Goal: Information Seeking & Learning: Learn about a topic

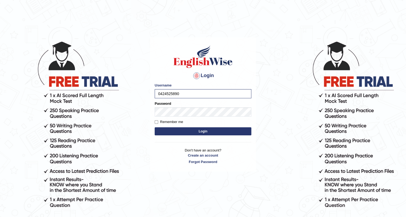
click at [177, 133] on button "Login" at bounding box center [202, 131] width 97 height 8
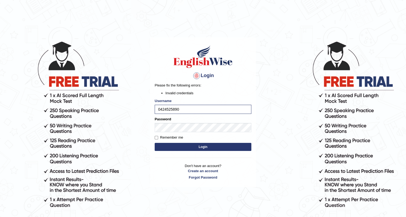
click at [235, 145] on button "Login" at bounding box center [202, 147] width 97 height 8
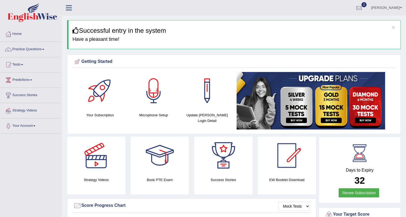
click at [43, 48] on link "Practice Questions" at bounding box center [30, 48] width 61 height 13
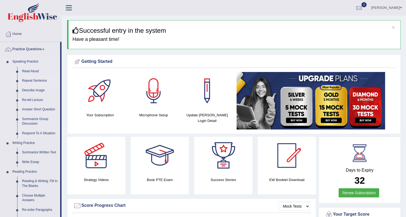
click at [32, 80] on link "Repeat Sentence" at bounding box center [40, 81] width 40 height 10
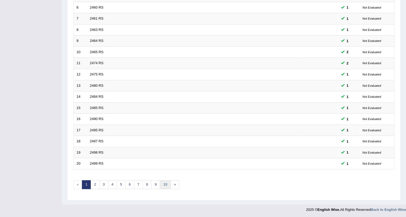
click at [163, 185] on link "10" at bounding box center [165, 184] width 11 height 9
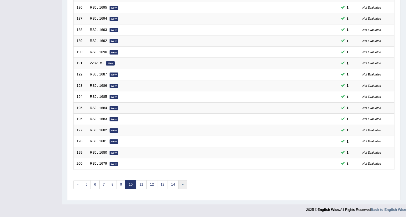
click at [182, 182] on link "»" at bounding box center [182, 184] width 9 height 9
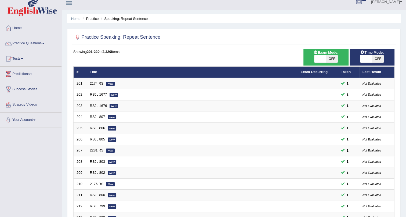
scroll to position [138, 0]
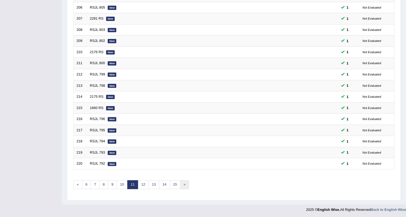
click at [182, 180] on link "»" at bounding box center [184, 184] width 9 height 9
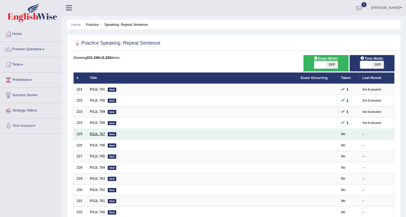
click at [100, 132] on link "RSJL 787" at bounding box center [97, 134] width 15 height 4
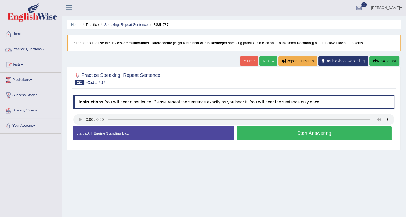
click at [44, 46] on link "Practice Questions" at bounding box center [30, 48] width 61 height 13
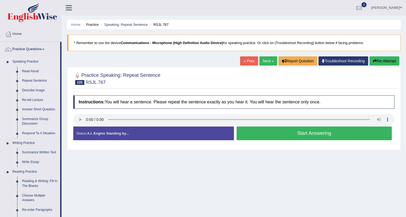
click at [36, 79] on link "Repeat Sentence" at bounding box center [40, 81] width 40 height 10
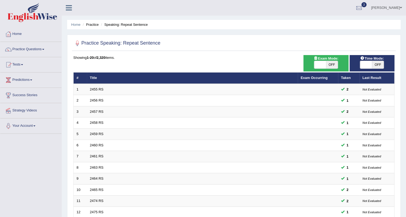
click at [367, 64] on span at bounding box center [366, 65] width 12 height 8
checkbox input "true"
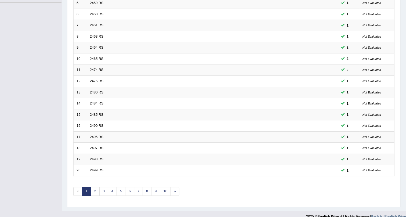
scroll to position [138, 0]
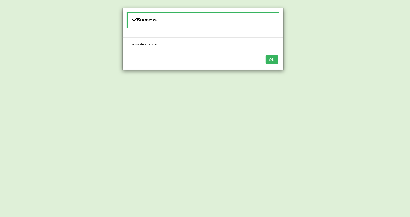
click at [274, 59] on button "OK" at bounding box center [271, 59] width 12 height 9
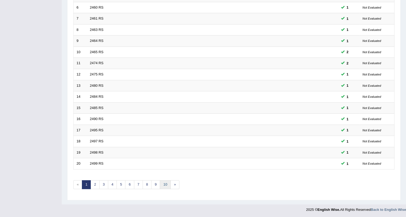
click at [165, 182] on link "10" at bounding box center [165, 184] width 11 height 9
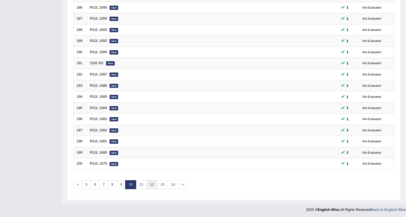
click at [151, 182] on link "12" at bounding box center [151, 184] width 11 height 9
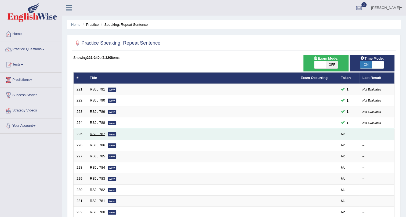
click at [98, 132] on link "RSJL 787" at bounding box center [97, 134] width 15 height 4
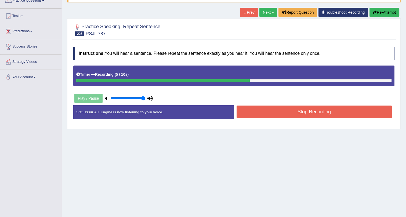
click at [305, 111] on button "Stop Recording" at bounding box center [313, 111] width 155 height 12
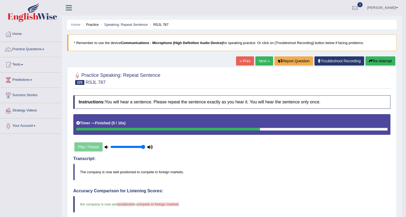
click at [257, 58] on link "Next »" at bounding box center [264, 60] width 18 height 9
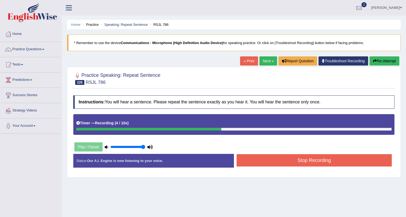
click at [300, 159] on button "Stop Recording" at bounding box center [313, 160] width 155 height 12
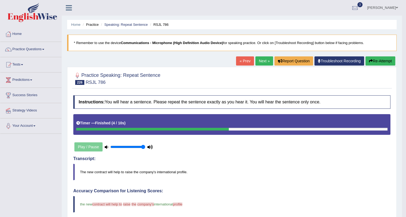
click at [262, 60] on link "Next »" at bounding box center [264, 60] width 18 height 9
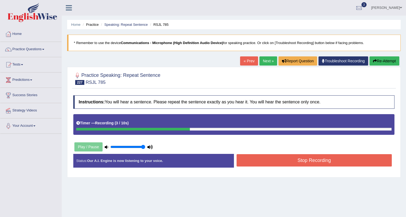
click at [279, 159] on button "Stop Recording" at bounding box center [313, 160] width 155 height 12
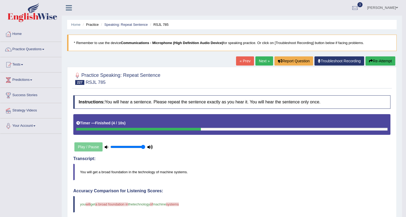
click at [262, 58] on link "Next »" at bounding box center [264, 60] width 18 height 9
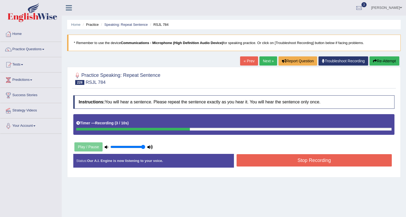
click at [289, 158] on button "Stop Recording" at bounding box center [313, 160] width 155 height 12
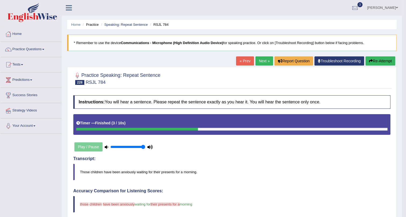
click at [263, 60] on link "Next »" at bounding box center [264, 60] width 18 height 9
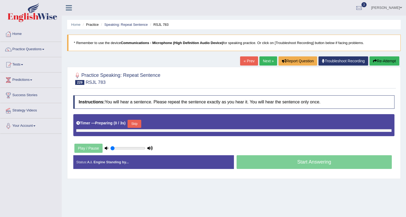
type input "1"
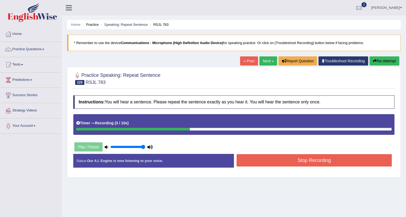
drag, startPoint x: 264, startPoint y: 159, endPoint x: 261, endPoint y: 154, distance: 5.2
click at [263, 157] on button "Stop Recording" at bounding box center [313, 160] width 155 height 12
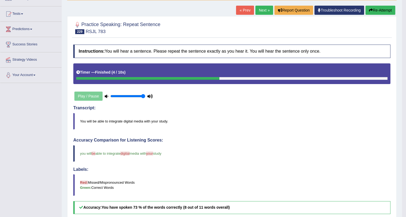
scroll to position [46, 0]
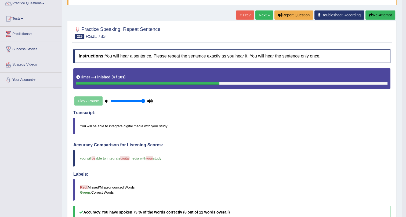
click at [264, 14] on link "Next »" at bounding box center [264, 14] width 18 height 9
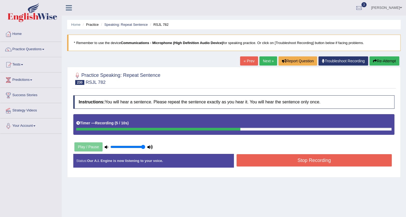
click at [305, 154] on button "Stop Recording" at bounding box center [313, 160] width 155 height 12
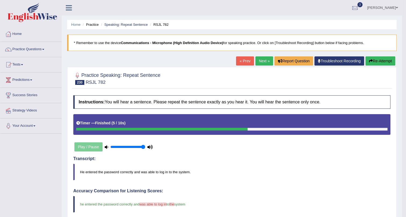
click at [263, 58] on link "Next »" at bounding box center [264, 60] width 18 height 9
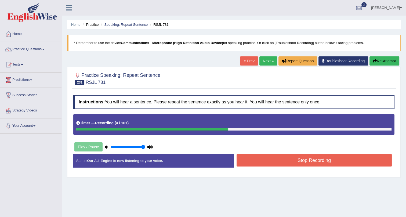
click at [301, 157] on button "Stop Recording" at bounding box center [313, 160] width 155 height 12
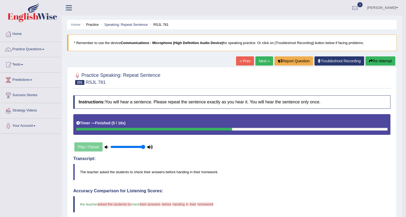
click at [264, 59] on link "Next »" at bounding box center [264, 60] width 18 height 9
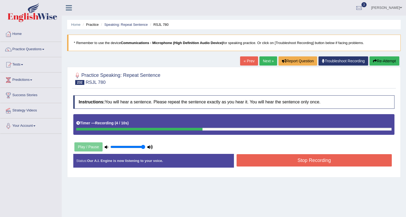
click at [266, 158] on button "Stop Recording" at bounding box center [313, 160] width 155 height 12
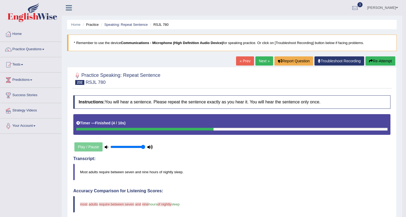
click at [261, 60] on link "Next »" at bounding box center [264, 60] width 18 height 9
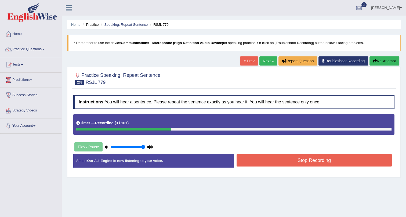
drag, startPoint x: 250, startPoint y: 152, endPoint x: 246, endPoint y: 161, distance: 9.6
click at [246, 161] on div "Instructions: You will hear a sentence. Please repeat the sentence exactly as y…" at bounding box center [233, 134] width 323 height 82
click at [246, 161] on button "Stop Recording" at bounding box center [313, 160] width 155 height 12
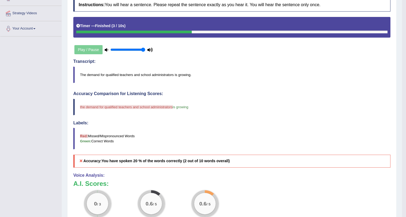
scroll to position [21, 0]
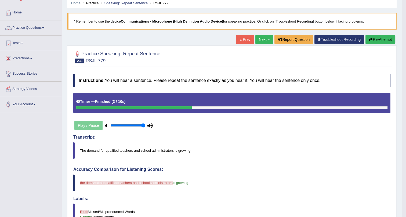
click at [261, 37] on link "Next »" at bounding box center [264, 39] width 18 height 9
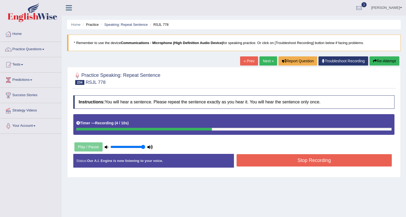
click at [252, 157] on button "Stop Recording" at bounding box center [313, 160] width 155 height 12
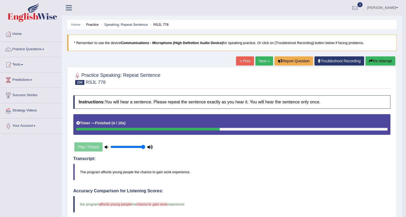
click at [132, 175] on blockquote "The program affords young people the chance to gain work experience." at bounding box center [231, 172] width 317 height 16
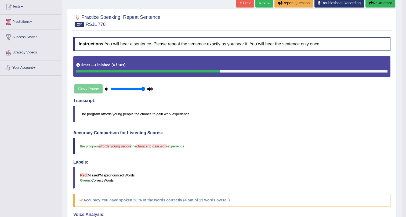
scroll to position [46, 0]
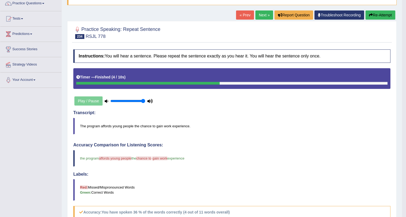
click at [260, 13] on link "Next »" at bounding box center [264, 14] width 18 height 9
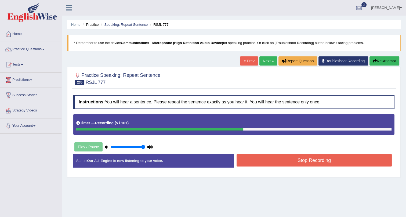
click at [264, 161] on button "Stop Recording" at bounding box center [313, 160] width 155 height 12
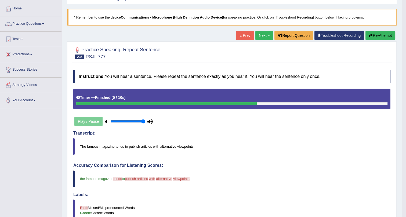
scroll to position [24, 0]
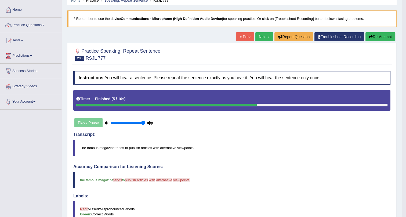
click at [261, 35] on link "Next »" at bounding box center [264, 36] width 18 height 9
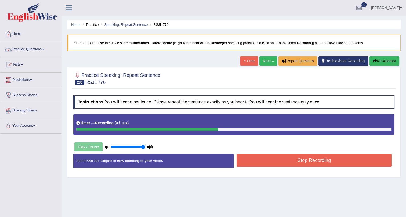
click at [252, 162] on button "Stop Recording" at bounding box center [313, 160] width 155 height 12
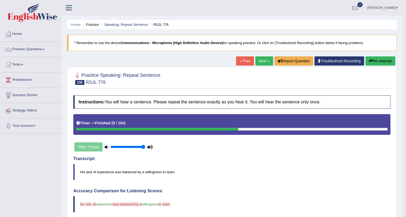
click at [262, 60] on link "Next »" at bounding box center [264, 60] width 18 height 9
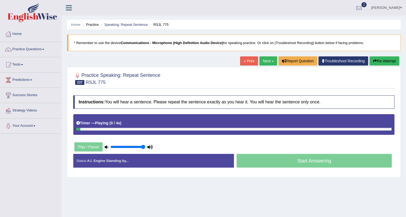
scroll to position [65, 0]
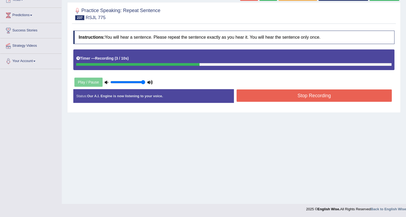
click at [290, 95] on button "Stop Recording" at bounding box center [313, 95] width 155 height 12
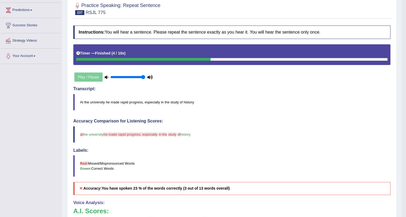
scroll to position [0, 0]
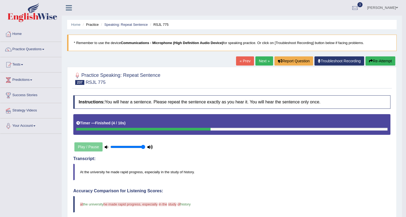
click at [43, 49] on link "Practice Questions" at bounding box center [30, 48] width 61 height 13
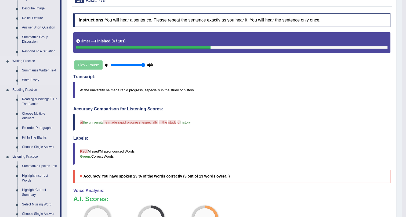
scroll to position [73, 0]
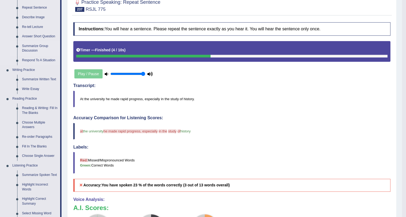
click at [31, 46] on link "Summarize Group Discussion" at bounding box center [40, 48] width 40 height 14
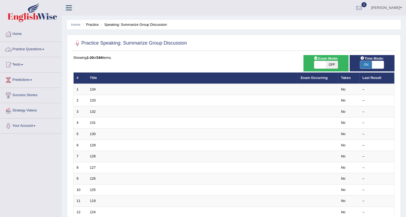
click at [43, 49] on link "Practice Questions" at bounding box center [30, 48] width 61 height 13
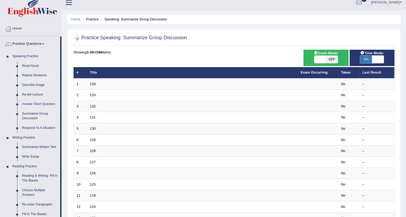
scroll to position [24, 0]
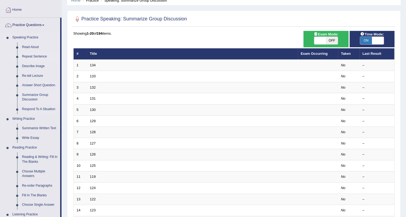
click at [40, 56] on link "Repeat Sentence" at bounding box center [40, 57] width 40 height 10
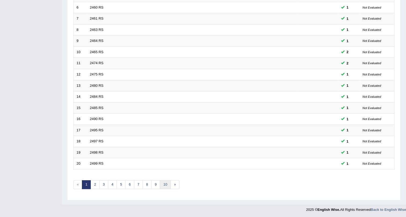
click at [163, 182] on link "10" at bounding box center [165, 184] width 11 height 9
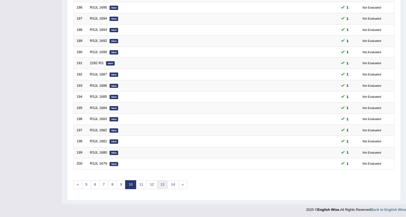
click at [162, 183] on link "13" at bounding box center [162, 184] width 11 height 9
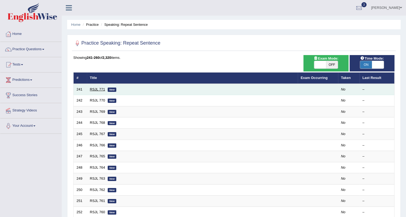
click at [101, 88] on link "RSJL 771" at bounding box center [97, 89] width 15 height 4
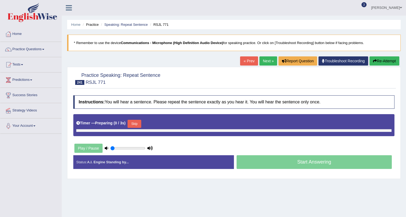
type input "1"
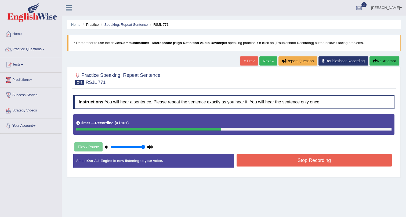
click at [266, 159] on button "Stop Recording" at bounding box center [313, 160] width 155 height 12
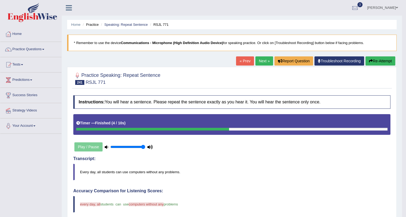
click at [260, 57] on link "Next »" at bounding box center [264, 60] width 18 height 9
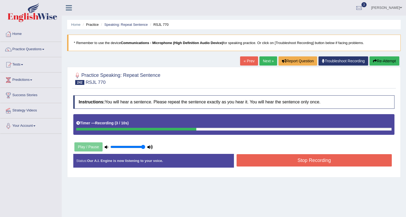
drag, startPoint x: 279, startPoint y: 162, endPoint x: 275, endPoint y: 156, distance: 7.8
click at [279, 162] on button "Stop Recording" at bounding box center [313, 160] width 155 height 12
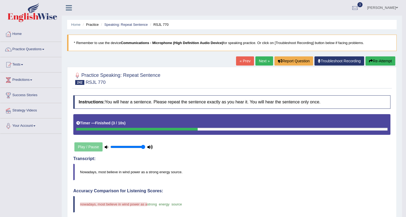
click at [261, 60] on link "Next »" at bounding box center [264, 60] width 18 height 9
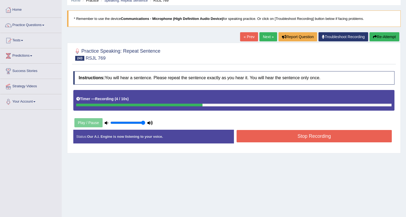
click at [262, 131] on button "Stop Recording" at bounding box center [313, 136] width 155 height 12
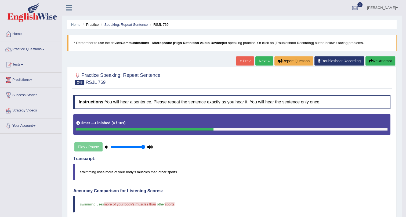
click at [260, 59] on link "Next »" at bounding box center [264, 60] width 18 height 9
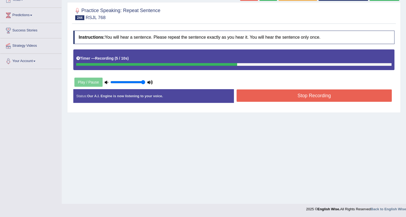
drag, startPoint x: 266, startPoint y: 94, endPoint x: 263, endPoint y: 97, distance: 4.0
click at [264, 98] on button "Stop Recording" at bounding box center [313, 95] width 155 height 12
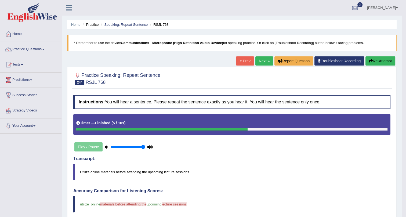
click at [257, 60] on link "Next »" at bounding box center [264, 60] width 18 height 9
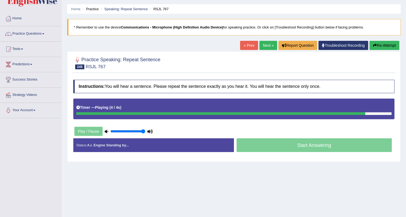
scroll to position [24, 0]
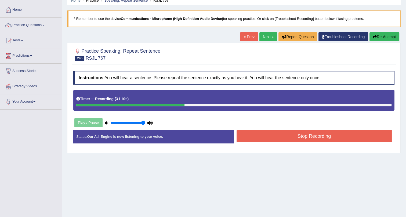
click at [299, 133] on button "Stop Recording" at bounding box center [313, 136] width 155 height 12
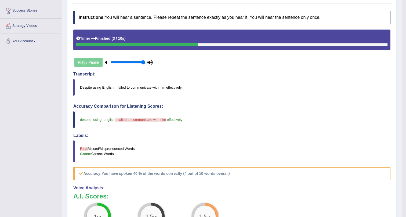
scroll to position [49, 0]
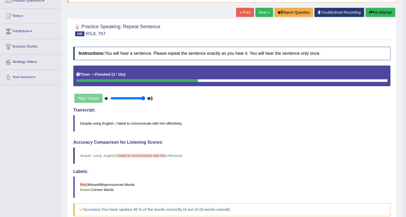
click at [263, 10] on link "Next »" at bounding box center [264, 12] width 18 height 9
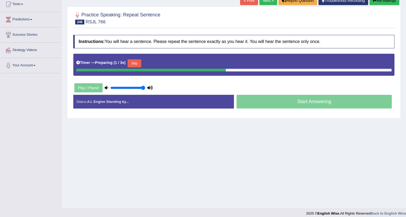
scroll to position [65, 0]
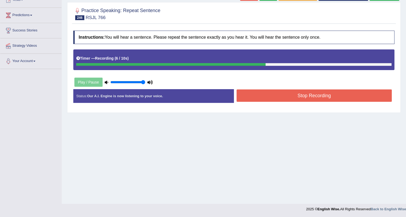
drag, startPoint x: 262, startPoint y: 87, endPoint x: 261, endPoint y: 93, distance: 5.7
click at [262, 88] on div "Instructions: You will hear a sentence. Please repeat the sentence exactly as y…" at bounding box center [233, 69] width 323 height 82
click at [261, 96] on button "Stop Recording" at bounding box center [313, 95] width 155 height 12
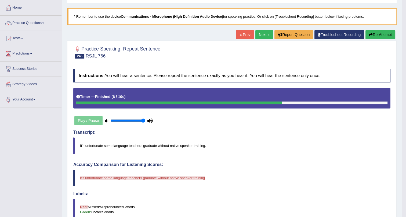
scroll to position [21, 0]
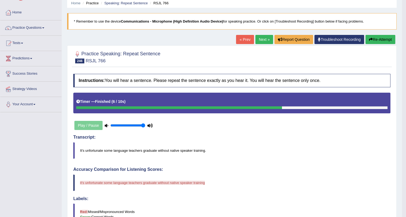
click at [262, 38] on link "Next »" at bounding box center [264, 39] width 18 height 9
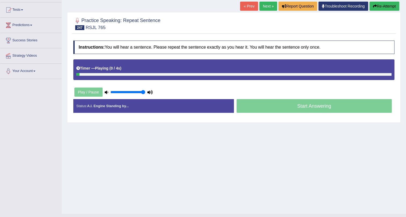
scroll to position [65, 0]
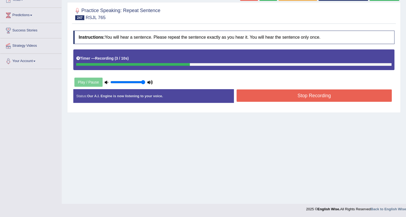
click at [255, 95] on button "Stop Recording" at bounding box center [313, 95] width 155 height 12
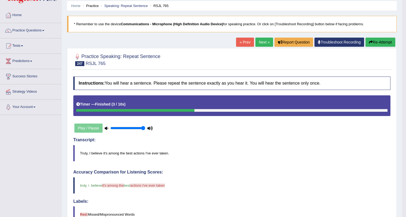
scroll to position [19, 0]
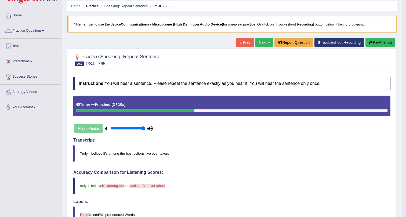
click at [265, 40] on link "Next »" at bounding box center [264, 42] width 18 height 9
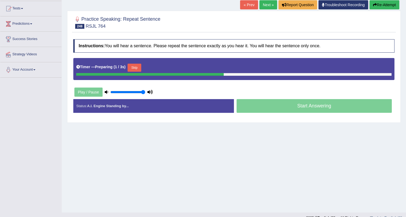
scroll to position [65, 0]
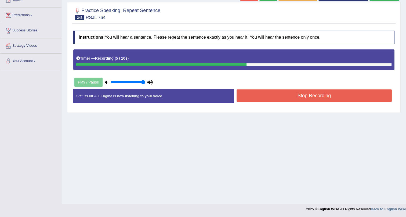
click at [309, 90] on button "Stop Recording" at bounding box center [313, 95] width 155 height 12
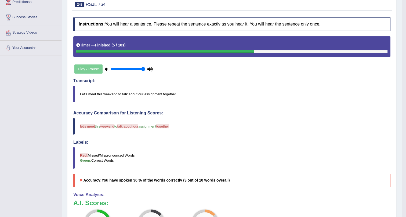
scroll to position [0, 0]
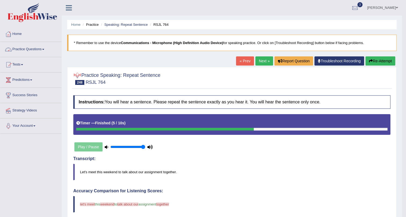
click at [42, 47] on link "Practice Questions" at bounding box center [30, 48] width 61 height 13
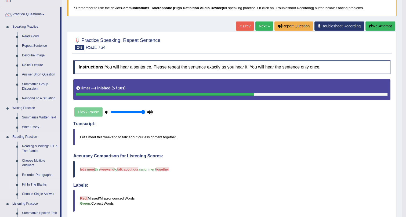
scroll to position [49, 0]
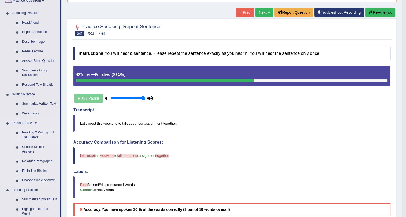
click at [39, 132] on link "Reading & Writing: Fill In The Blanks" at bounding box center [40, 135] width 40 height 14
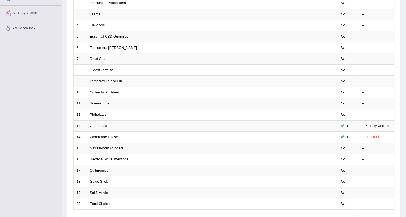
scroll to position [122, 0]
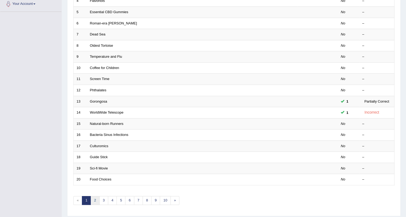
click at [96, 198] on link "2" at bounding box center [94, 200] width 9 height 9
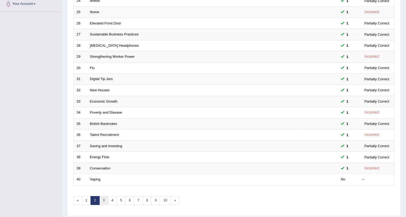
click at [105, 198] on link "3" at bounding box center [103, 200] width 9 height 9
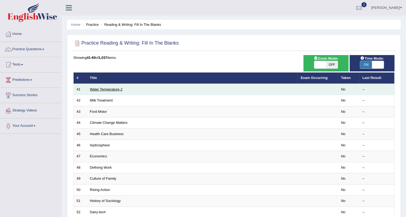
click at [105, 88] on link "Water Temperature 2" at bounding box center [106, 89] width 32 height 4
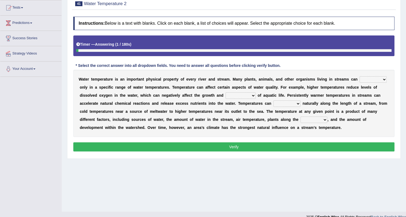
scroll to position [65, 0]
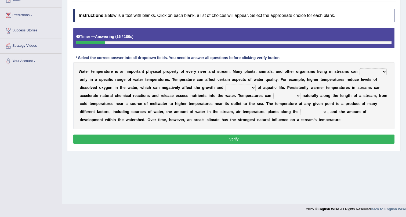
click at [365, 70] on select "wither perish flourish deteriorate" at bounding box center [372, 71] width 27 height 6
select select "wither"
click at [359, 68] on select "wither perish flourish deteriorate" at bounding box center [372, 71] width 27 height 6
click at [231, 88] on select "productivity corrosion appreciation degradation" at bounding box center [240, 87] width 30 height 6
select select "productivity"
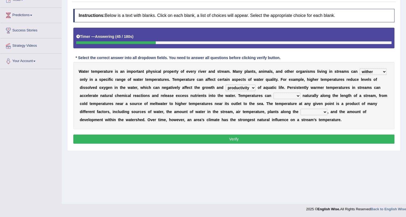
click at [225, 84] on select "productivity corrosion appreciation degradation" at bounding box center [240, 87] width 30 height 6
click at [284, 96] on select "decline vary remain deteriorate" at bounding box center [286, 96] width 27 height 6
click at [273, 93] on select "decline vary remain deteriorate" at bounding box center [286, 96] width 27 height 6
click at [286, 95] on select "decline vary remain deteriorate" at bounding box center [286, 96] width 27 height 6
select select "deteriorate"
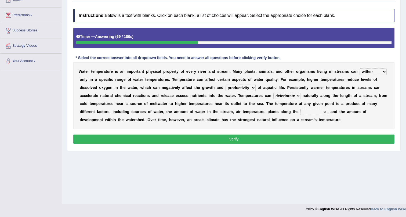
click at [273, 93] on select "decline vary remain deteriorate" at bounding box center [286, 96] width 27 height 6
click at [301, 111] on select "mountains road forest bank" at bounding box center [313, 112] width 27 height 6
select select "mountains"
click at [300, 109] on select "mountains road forest bank" at bounding box center [313, 112] width 27 height 6
click at [327, 134] on button "Verify" at bounding box center [233, 138] width 321 height 9
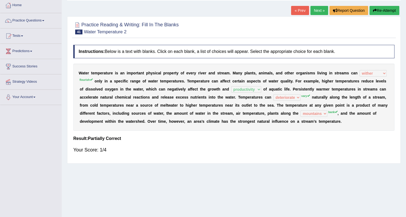
scroll to position [16, 0]
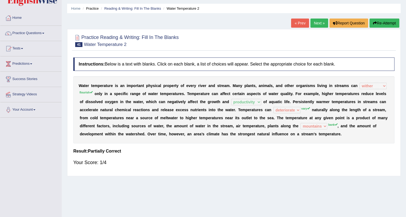
drag, startPoint x: 359, startPoint y: 91, endPoint x: 346, endPoint y: 133, distance: 43.9
click at [346, 133] on div "W a t e r t e m p e r a t u r e i s a n i m p o r t a n t p h y s i c a l p r o…" at bounding box center [233, 109] width 321 height 67
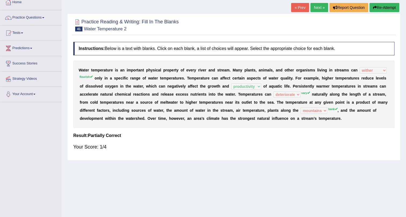
scroll to position [40, 0]
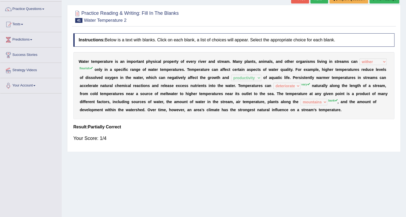
click at [127, 146] on div "Instructions: Below is a text with blanks. Click on each blank, a list of choic…" at bounding box center [233, 90] width 323 height 118
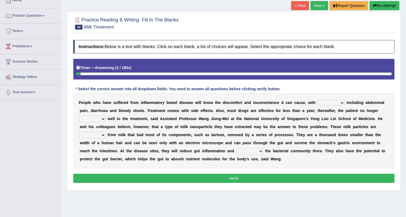
scroll to position [65, 0]
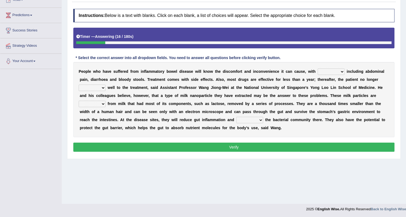
click at [323, 67] on div "P e o p l e w h o h a v e s u f f e r e d f r o m i n f l a m m a t o r y b o w…" at bounding box center [233, 99] width 321 height 75
select select "symptoms"
click at [317, 68] on select "symptoms sources causes benefits" at bounding box center [330, 71] width 27 height 6
click at [102, 87] on select "returns refers responds refuses" at bounding box center [92, 87] width 27 height 6
select select "responds"
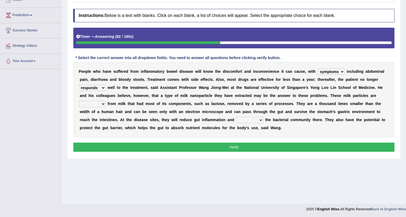
click at [79, 84] on select "returns refers responds refuses" at bounding box center [92, 87] width 27 height 6
click at [92, 98] on div "P e o p l e w h o h a v e s u f f e r e d f r o m i n f l a m m a t o r y b o w…" at bounding box center [233, 99] width 321 height 75
click at [99, 104] on select "prohibited derived missed prevented" at bounding box center [92, 104] width 27 height 6
select select "derived"
click at [79, 101] on select "prohibited derived missed prevented" at bounding box center [92, 104] width 27 height 6
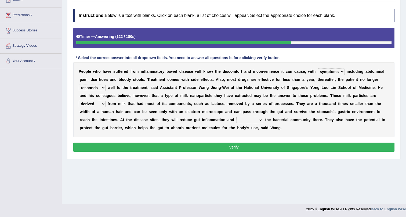
click at [246, 117] on select "restore erase quarantine disturb" at bounding box center [249, 120] width 27 height 6
select select "erase"
click at [236, 117] on select "restore erase quarantine disturb" at bounding box center [249, 120] width 27 height 6
click at [245, 146] on button "Verify" at bounding box center [233, 146] width 321 height 9
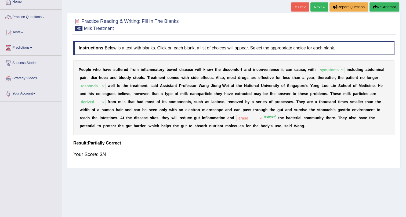
scroll to position [0, 0]
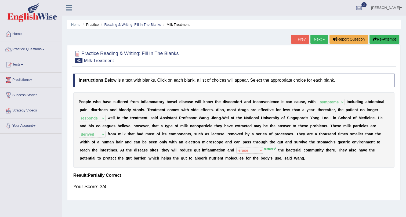
click at [316, 39] on link "Next »" at bounding box center [319, 39] width 18 height 9
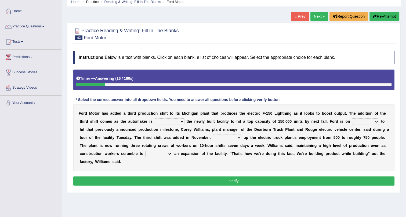
scroll to position [65, 0]
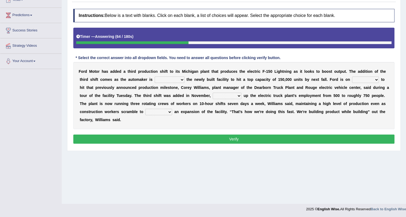
click at [169, 80] on select "selling decorating demolishing expanding" at bounding box center [169, 79] width 30 height 6
select select "selling"
click at [154, 76] on select "selling decorating demolishing expanding" at bounding box center [169, 79] width 30 height 6
click at [366, 79] on select "foot table time track" at bounding box center [365, 79] width 27 height 6
select select "time"
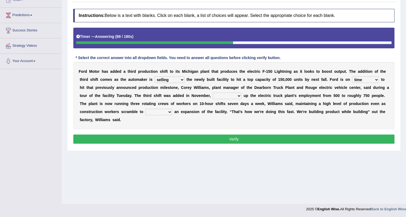
click at [352, 76] on select "foot table time track" at bounding box center [365, 79] width 27 height 6
drag, startPoint x: 220, startPoint y: 95, endPoint x: 225, endPoint y: 86, distance: 10.2
click at [220, 95] on select "maintaining diminishing decreasing bumping" at bounding box center [226, 96] width 29 height 6
drag, startPoint x: 251, startPoint y: 96, endPoint x: 257, endPoint y: 97, distance: 6.2
click at [256, 97] on div "F o r d M o t o r h a s a d d e d a t h i r d p r o d u c t i o n s h i f t t o…" at bounding box center [233, 95] width 321 height 67
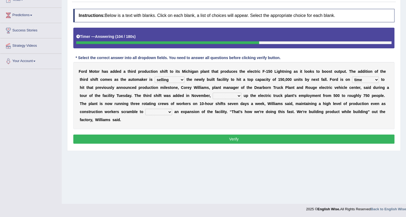
click at [229, 94] on select "maintaining diminishing decreasing bumping" at bounding box center [226, 96] width 29 height 6
select select "bumping"
click at [212, 93] on select "maintaining diminishing decreasing bumping" at bounding box center [226, 96] width 29 height 6
click at [155, 111] on select "cease postpone complete reverse" at bounding box center [158, 112] width 27 height 6
click at [145, 109] on select "cease postpone complete reverse" at bounding box center [158, 112] width 27 height 6
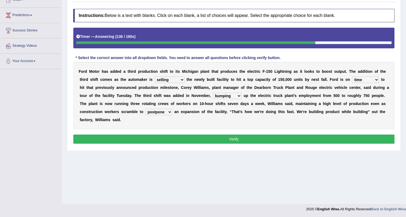
drag, startPoint x: 161, startPoint y: 111, endPoint x: 161, endPoint y: 119, distance: 8.0
click at [161, 119] on div "F o r d M o t o r h a s a d d e d a t h i r d p r o d u c t i o n s h i f t t o…" at bounding box center [233, 95] width 321 height 67
select select "complete"
click at [145, 109] on select "cease postpone complete reverse" at bounding box center [158, 112] width 27 height 6
click at [162, 136] on button "Verify" at bounding box center [233, 138] width 321 height 9
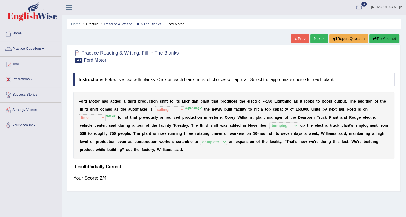
scroll to position [0, 0]
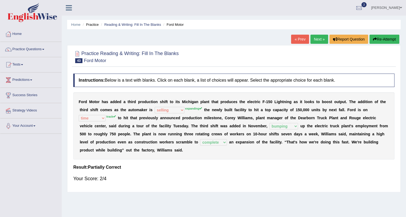
click at [314, 37] on link "Next »" at bounding box center [319, 39] width 18 height 9
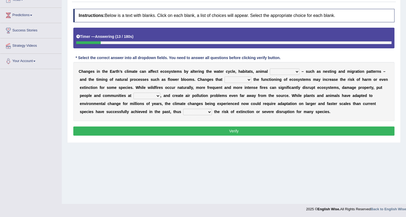
click at [288, 73] on select "creativity behavior weaknesses amounts" at bounding box center [285, 71] width 30 height 6
select select "amounts"
click at [270, 68] on select "creativity behavior weaknesses amounts" at bounding box center [285, 71] width 30 height 6
click at [242, 78] on select "enclose interfere disrupt benefit" at bounding box center [237, 79] width 27 height 6
select select "disrupt"
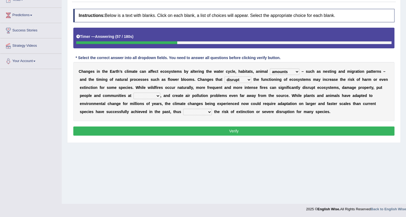
click at [224, 76] on select "enclose interfere disrupt benefit" at bounding box center [237, 79] width 27 height 6
click at [147, 95] on select "ease front risk first" at bounding box center [146, 96] width 27 height 6
select select "risk"
click at [133, 93] on select "ease front risk first" at bounding box center [146, 96] width 27 height 6
click at [206, 112] on select "mitigating increasing maintaining decreasing" at bounding box center [197, 112] width 29 height 6
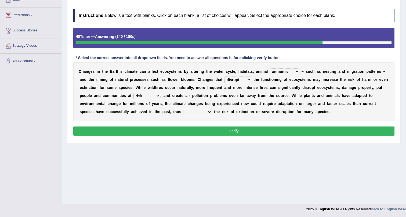
select select "mitigating"
click at [183, 109] on select "mitigating increasing maintaining decreasing" at bounding box center [197, 112] width 29 height 6
click at [194, 128] on button "Verify" at bounding box center [233, 130] width 321 height 9
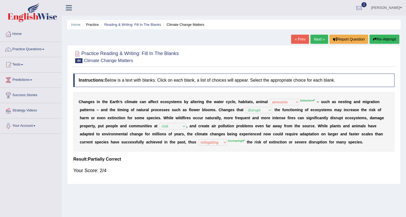
click at [316, 38] on link "Next »" at bounding box center [319, 39] width 18 height 9
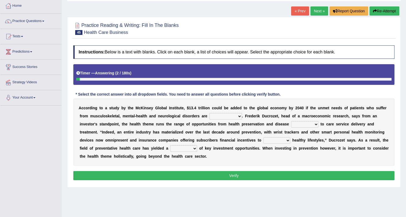
scroll to position [65, 0]
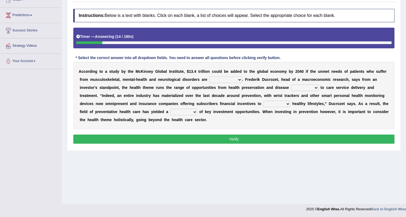
click at [226, 78] on select "demonstrated created addressed altered" at bounding box center [225, 79] width 32 height 6
select select "altered"
click at [209, 76] on select "demonstrated created addressed altered" at bounding box center [225, 79] width 32 height 6
click at [301, 83] on div "A c c o r d i n g t o a s t u d y b y t h e M c K i n s e y G l o b a l I n s t…" at bounding box center [233, 95] width 321 height 67
click at [300, 86] on select "prevention projection promotion prohibition" at bounding box center [304, 87] width 27 height 6
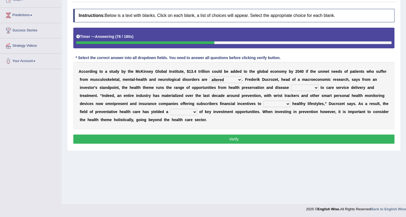
select select "promotion"
click at [291, 84] on select "prevention projection promotion prohibition" at bounding box center [304, 87] width 27 height 6
click at [272, 102] on select "adopt effect abandon extend" at bounding box center [276, 104] width 27 height 6
select select "abandon"
click at [263, 101] on select "adopt effect abandon extend" at bounding box center [276, 104] width 27 height 6
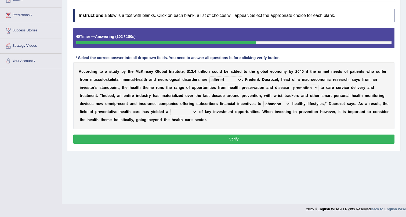
click at [187, 112] on select "number means team network" at bounding box center [183, 112] width 27 height 6
select select "number"
click at [170, 109] on select "number means team network" at bounding box center [183, 112] width 27 height 6
click at [199, 137] on button "Verify" at bounding box center [233, 138] width 321 height 9
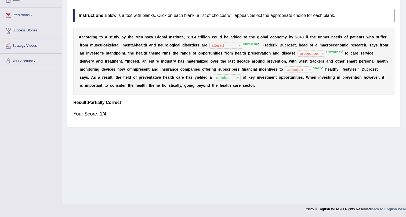
scroll to position [16, 0]
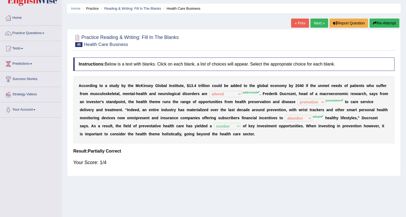
drag, startPoint x: 320, startPoint y: 116, endPoint x: 324, endPoint y: 107, distance: 9.7
click at [318, 120] on div "A c c o r d i n g t o a s t u d y b y t h e M c K i n s e y G l o b a l I n s t…" at bounding box center [233, 109] width 321 height 67
drag, startPoint x: 352, startPoint y: 93, endPoint x: 310, endPoint y: 89, distance: 42.6
click at [316, 92] on div "A c c o r d i n g t o a s t u d y b y t h e M c K i n s e y G l o b a l I n s t…" at bounding box center [233, 109] width 321 height 67
drag, startPoint x: 245, startPoint y: 95, endPoint x: 259, endPoint y: 81, distance: 19.7
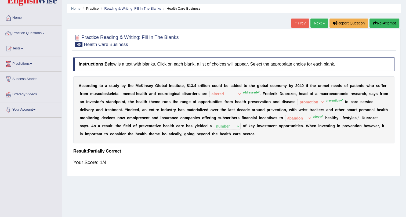
click at [263, 89] on div "A c c o r d i n g t o a s t u d y b y t h e M c K i n s e y G l o b a l I n s t…" at bounding box center [233, 109] width 321 height 67
drag, startPoint x: 240, startPoint y: 88, endPoint x: 256, endPoint y: 99, distance: 19.2
click at [255, 102] on div "Instructions: Below is a text with blanks. Click on each blank, a list of choic…" at bounding box center [233, 114] width 323 height 118
drag, startPoint x: 251, startPoint y: 90, endPoint x: 252, endPoint y: 87, distance: 2.9
click at [252, 92] on div "A c c o r d i n g t o a s t u d y b y t h e M c K i n s e y G l o b a l I n s t…" at bounding box center [233, 109] width 321 height 67
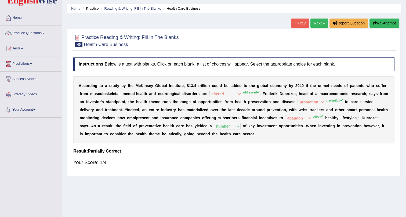
click at [249, 91] on div "A c c o r d i n g t o a s t u d y b y t h e M c K i n s e y G l o b a l I n s t…" at bounding box center [233, 109] width 321 height 67
click at [250, 90] on div "A c c o r d i n g t o a s t u d y b y t h e M c K i n s e y G l o b a l I n s t…" at bounding box center [233, 109] width 321 height 67
click at [244, 85] on div "A c c o r d i n g t o a s t u d y b y t h e M c K i n s e y G l o b a l I n s t…" at bounding box center [233, 109] width 321 height 67
click at [242, 86] on div "A c c o r d i n g t o a s t u d y b y t h e M c K i n s e y G l o b a l I n s t…" at bounding box center [233, 109] width 321 height 67
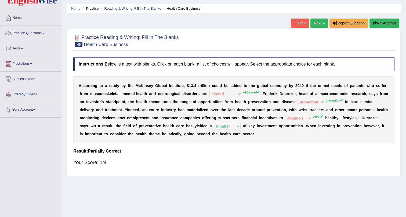
click at [242, 86] on b at bounding box center [242, 85] width 2 height 4
drag, startPoint x: 242, startPoint y: 86, endPoint x: 245, endPoint y: 100, distance: 14.5
click at [244, 99] on div "A c c o r d i n g t o a s t u d y b y t h e M c K i n s e y G l o b a l I n s t…" at bounding box center [233, 109] width 321 height 67
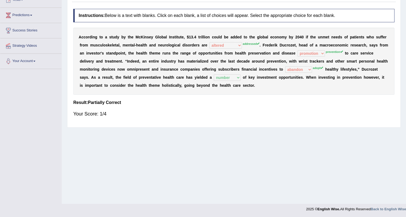
drag, startPoint x: 293, startPoint y: 31, endPoint x: 293, endPoint y: 27, distance: 3.5
click at [293, 29] on div "A c c o r d i n g t o a s t u d y b y t h e M c K i n s e y G l o b a l I n s t…" at bounding box center [233, 61] width 321 height 67
click at [293, 28] on div "A c c o r d i n g t o a s t u d y b y t h e M c K i n s e y G l o b a l I n s t…" at bounding box center [233, 61] width 321 height 67
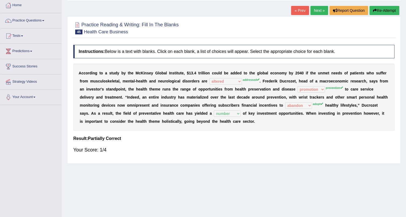
scroll to position [0, 0]
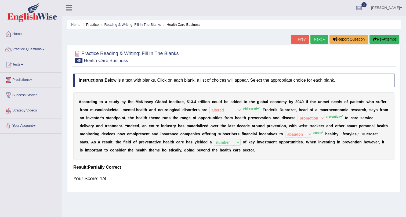
click at [312, 39] on link "Next »" at bounding box center [319, 39] width 18 height 9
click at [313, 40] on link "Next »" at bounding box center [319, 39] width 18 height 9
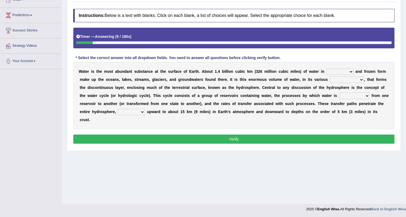
click at [345, 71] on select "liquid mixed gaseous solid" at bounding box center [339, 71] width 27 height 6
click at [326, 68] on select "liquid mixed gaseous solid" at bounding box center [339, 71] width 27 height 6
click at [334, 72] on select "liquid mixed gaseous solid" at bounding box center [339, 71] width 27 height 6
select select "solid"
click at [326, 68] on select "liquid mixed gaseous solid" at bounding box center [339, 71] width 27 height 6
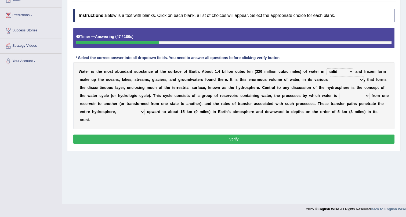
click at [346, 78] on select "levels formats fields manifestations" at bounding box center [346, 79] width 34 height 6
select select "formats"
click at [329, 76] on select "levels formats fields manifestations" at bounding box center [346, 79] width 34 height 6
click at [358, 96] on select "transmitted transferred translated transplanted" at bounding box center [354, 96] width 30 height 6
click at [339, 93] on select "transmitted transferred translated transplanted" at bounding box center [354, 96] width 30 height 6
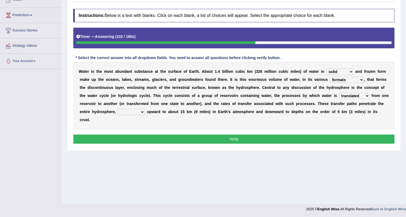
click at [352, 95] on select "transmitted transferred translated transplanted" at bounding box center [354, 96] width 30 height 6
select select "transferred"
click at [339, 93] on select "transmitted transferred translated transplanted" at bounding box center [354, 96] width 30 height 6
click at [129, 110] on select "extending diving flying soanng" at bounding box center [131, 112] width 27 height 6
select select "flying"
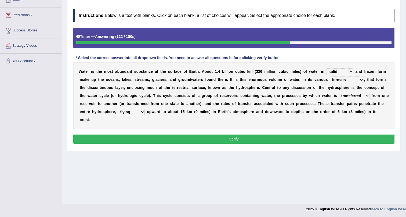
click at [118, 109] on select "extending diving flying soanng" at bounding box center [131, 112] width 27 height 6
click at [130, 139] on button "Verify" at bounding box center [233, 138] width 321 height 9
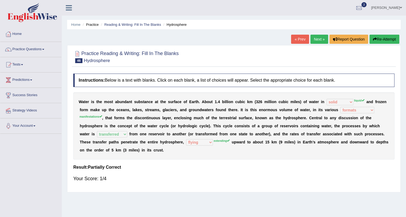
click at [315, 37] on link "Next »" at bounding box center [319, 39] width 18 height 9
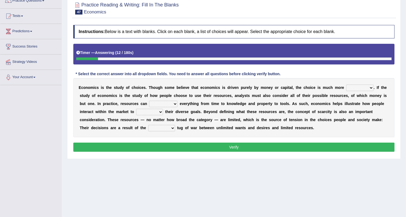
click at [360, 85] on select "discursive permissive expansive expensive" at bounding box center [359, 87] width 27 height 6
select select "discursive"
click at [346, 84] on select "discursive permissive expansive expensive" at bounding box center [359, 87] width 27 height 6
click at [163, 104] on select "trespass surpass debate encompass" at bounding box center [163, 104] width 28 height 6
select select "debate"
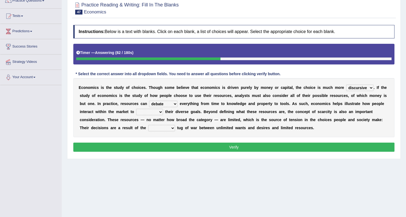
click at [149, 101] on select "trespass surpass debate encompass" at bounding box center [163, 104] width 28 height 6
click at [149, 110] on select "idolize realize utilize finalize" at bounding box center [149, 112] width 27 height 6
select select "utilize"
click at [136, 109] on select "idolize realize utilize finalize" at bounding box center [149, 112] width 27 height 6
click at [163, 127] on select "resonant extant blatant constant" at bounding box center [161, 128] width 27 height 6
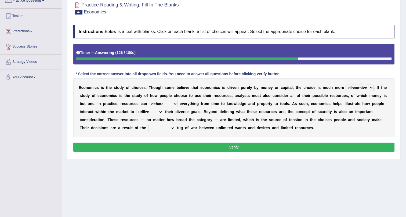
select select "resonant"
click at [148, 125] on select "resonant extant blatant constant" at bounding box center [161, 128] width 27 height 6
click at [167, 146] on button "Verify" at bounding box center [233, 146] width 321 height 9
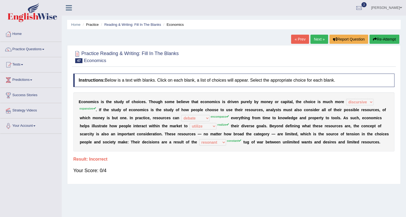
click at [337, 103] on b "m" at bounding box center [335, 102] width 3 height 4
click at [319, 40] on link "Next »" at bounding box center [319, 39] width 18 height 9
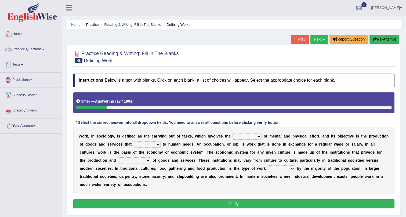
click at [19, 33] on link "Home" at bounding box center [30, 33] width 61 height 13
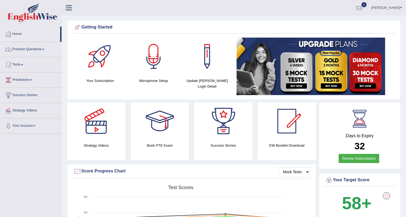
click at [35, 47] on link "Practice Questions" at bounding box center [30, 48] width 61 height 13
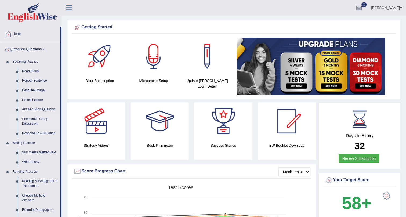
click at [28, 118] on link "Summarize Group Discussion" at bounding box center [40, 121] width 40 height 14
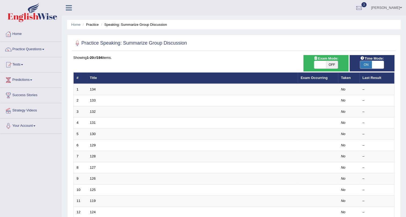
drag, startPoint x: 0, startPoint y: 0, endPoint x: 330, endPoint y: 64, distance: 335.8
click at [330, 64] on span "OFF" at bounding box center [332, 65] width 12 height 8
checkbox input "true"
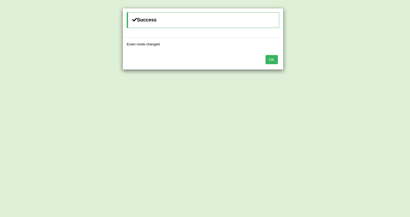
click at [270, 58] on button "OK" at bounding box center [271, 59] width 12 height 9
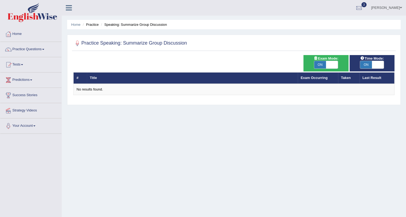
click at [324, 62] on span "ON" at bounding box center [320, 65] width 12 height 8
checkbox input "false"
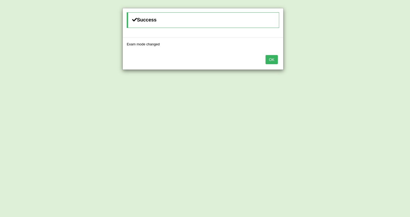
click at [275, 58] on button "OK" at bounding box center [271, 59] width 12 height 9
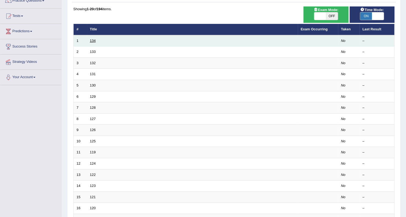
scroll to position [49, 0]
click at [93, 40] on link "134" at bounding box center [93, 41] width 6 height 4
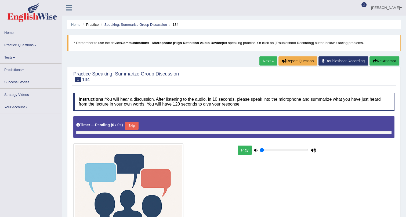
type input "1"
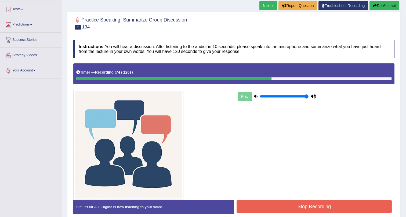
scroll to position [79, 0]
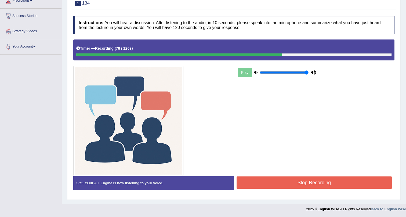
click at [303, 180] on button "Stop Recording" at bounding box center [313, 182] width 155 height 12
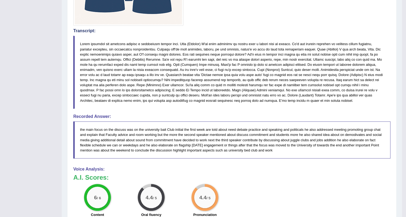
scroll to position [204, 0]
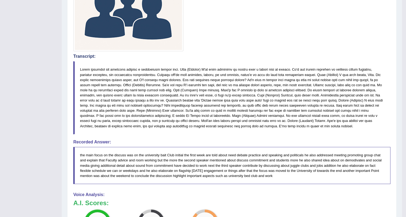
click at [190, 68] on blockquote at bounding box center [231, 97] width 317 height 73
drag, startPoint x: 180, startPoint y: 68, endPoint x: 287, endPoint y: 84, distance: 108.5
click at [282, 84] on blockquote at bounding box center [231, 97] width 317 height 73
click at [157, 89] on blockquote at bounding box center [231, 97] width 317 height 73
click at [100, 110] on blockquote at bounding box center [231, 97] width 317 height 73
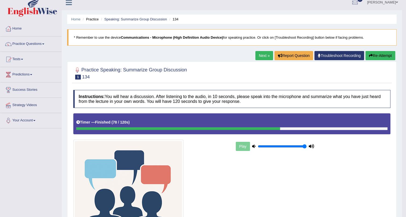
scroll to position [0, 0]
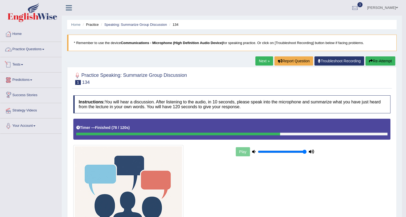
click at [40, 49] on link "Practice Questions" at bounding box center [30, 48] width 61 height 13
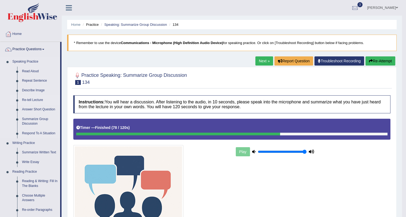
click at [32, 100] on link "Re-tell Lecture" at bounding box center [40, 100] width 40 height 10
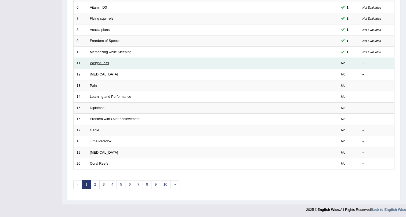
click at [96, 62] on link "Weight Loss" at bounding box center [99, 63] width 19 height 4
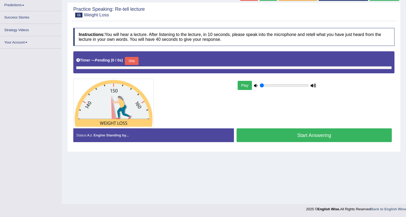
type input "1"
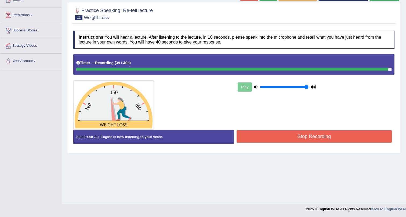
click at [255, 134] on button "Stop Recording" at bounding box center [313, 136] width 155 height 12
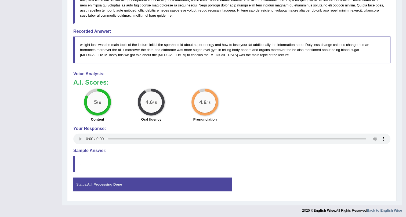
scroll to position [239, 0]
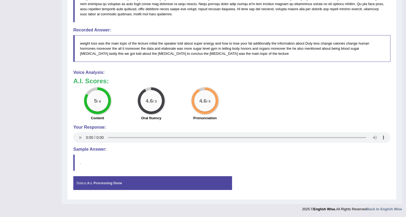
click at [94, 102] on big "5" at bounding box center [95, 101] width 3 height 6
drag, startPoint x: 94, startPoint y: 102, endPoint x: 56, endPoint y: 98, distance: 38.0
click at [116, 105] on div "5 / 6 Content" at bounding box center [98, 104] width 54 height 35
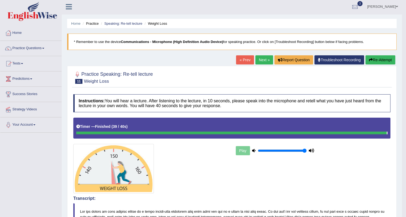
scroll to position [0, 0]
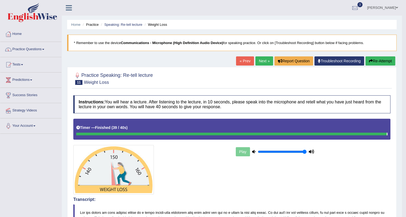
click at [243, 61] on link "« Prev" at bounding box center [245, 60] width 18 height 9
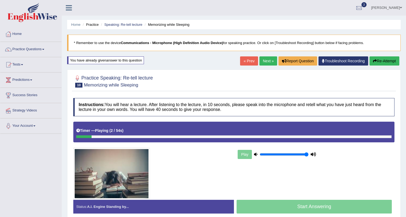
click at [265, 59] on link "Next »" at bounding box center [268, 60] width 18 height 9
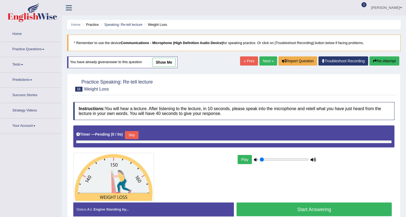
type input "1"
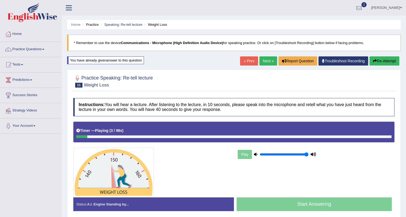
click at [114, 59] on div "You have already given answer to this question" at bounding box center [105, 60] width 77 height 8
drag, startPoint x: 114, startPoint y: 59, endPoint x: 120, endPoint y: 59, distance: 6.2
click at [116, 59] on div "You have already given answer to this question" at bounding box center [105, 60] width 77 height 8
click at [246, 61] on link "« Prev" at bounding box center [249, 60] width 18 height 9
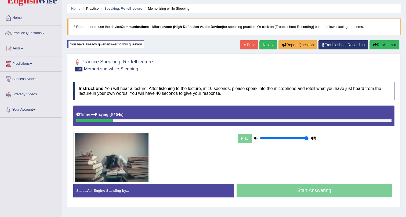
click at [265, 45] on link "Next »" at bounding box center [268, 44] width 18 height 9
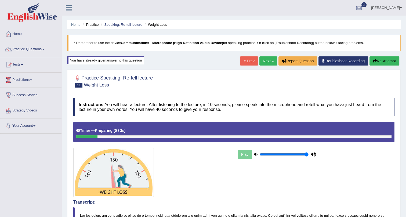
click at [242, 60] on link "« Prev" at bounding box center [249, 60] width 18 height 9
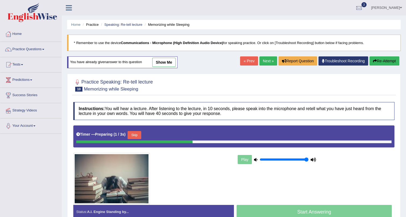
click at [171, 61] on link "show me" at bounding box center [163, 62] width 23 height 9
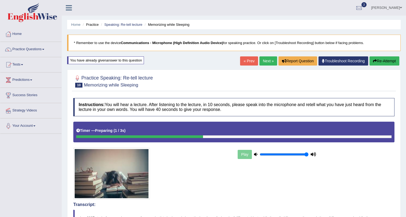
click at [240, 59] on link "« Prev" at bounding box center [249, 60] width 18 height 9
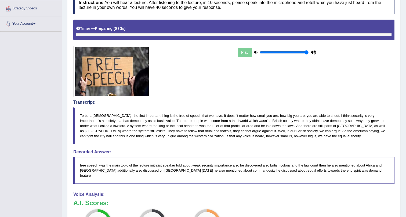
scroll to position [24, 0]
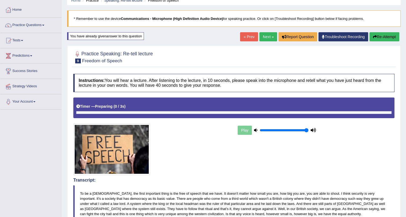
click at [243, 35] on link "« Prev" at bounding box center [249, 36] width 18 height 9
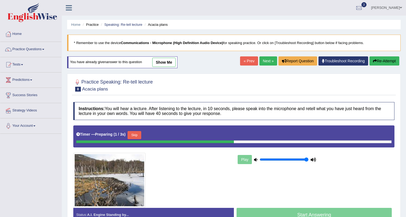
click at [159, 61] on link "show me" at bounding box center [163, 62] width 23 height 9
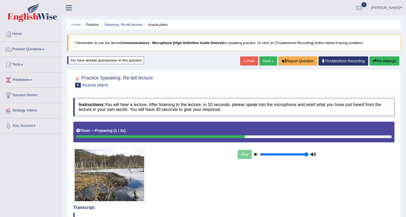
click at [244, 60] on link "« Prev" at bounding box center [249, 60] width 18 height 9
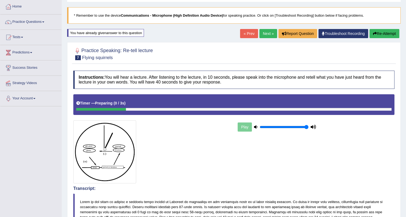
scroll to position [24, 0]
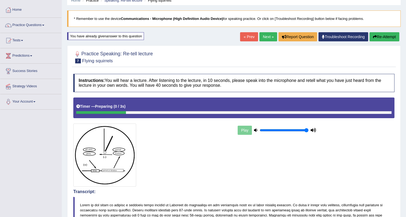
click at [245, 35] on link "« Prev" at bounding box center [249, 36] width 18 height 9
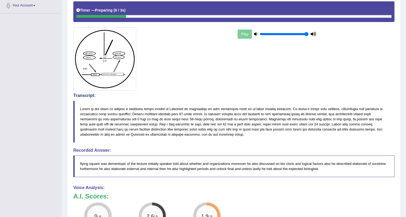
scroll to position [122, 0]
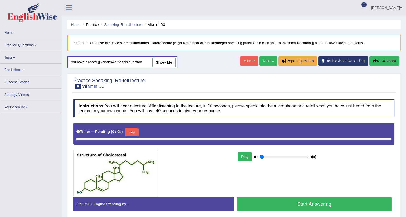
click at [171, 61] on link "show me" at bounding box center [163, 62] width 23 height 9
type input "1"
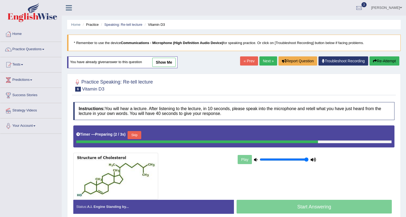
drag, startPoint x: 169, startPoint y: 53, endPoint x: 167, endPoint y: 61, distance: 8.7
click at [167, 61] on div "Home Practice Speaking: Re-tell lecture Vitamin D3 * Remember to use the device…" at bounding box center [234, 134] width 344 height 268
click at [167, 58] on link "show me" at bounding box center [163, 62] width 23 height 9
click at [167, 59] on div "Home Practice Speaking: Re-tell lecture Vitamin D3 * Remember to use the device…" at bounding box center [234, 134] width 344 height 268
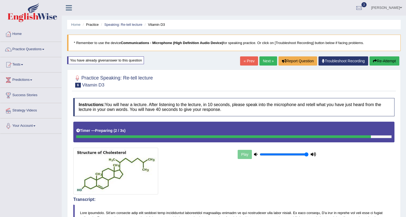
click at [247, 60] on link "« Prev" at bounding box center [249, 60] width 18 height 9
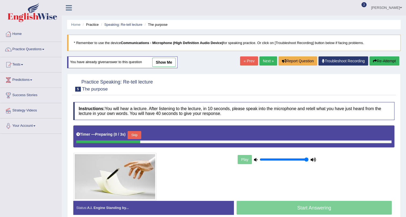
click at [160, 60] on link "show me" at bounding box center [163, 62] width 23 height 9
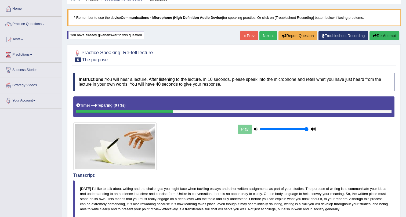
scroll to position [24, 0]
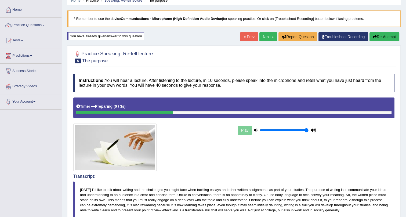
click at [245, 35] on link "« Prev" at bounding box center [249, 36] width 18 height 9
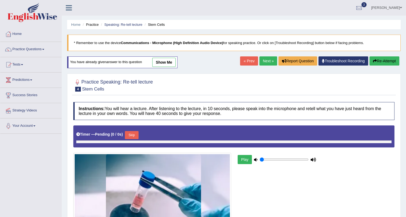
type input "1"
click at [162, 61] on link "show me" at bounding box center [163, 62] width 23 height 9
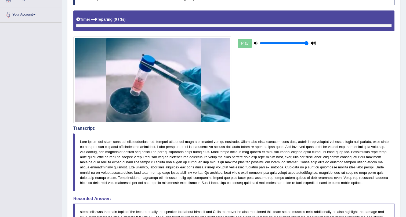
scroll to position [49, 0]
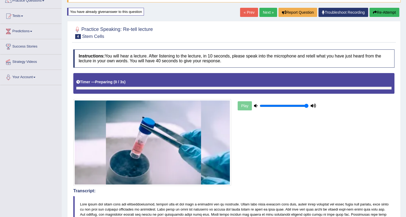
click at [242, 9] on link "« Prev" at bounding box center [249, 12] width 18 height 9
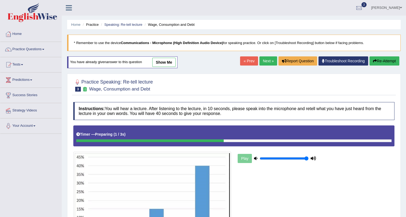
click at [162, 61] on link "show me" at bounding box center [163, 62] width 23 height 9
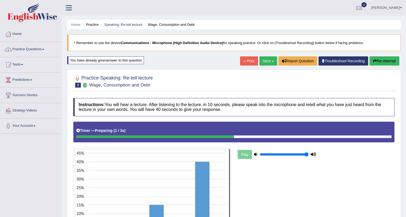
click at [265, 60] on link "Next »" at bounding box center [268, 60] width 18 height 9
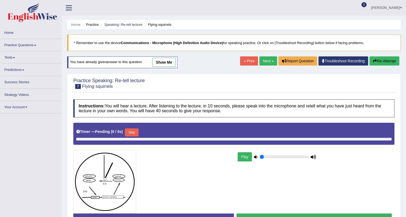
click at [265, 60] on link "Next »" at bounding box center [268, 60] width 18 height 9
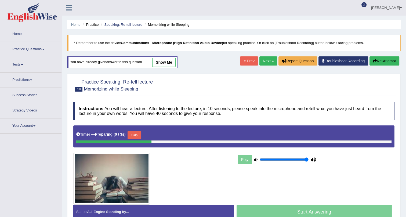
drag, startPoint x: 0, startPoint y: 0, endPoint x: 265, endPoint y: 60, distance: 272.0
click at [265, 60] on link "Next »" at bounding box center [268, 60] width 18 height 9
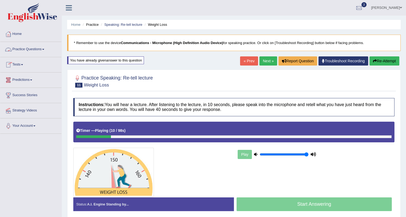
click at [42, 47] on link "Practice Questions" at bounding box center [30, 48] width 61 height 13
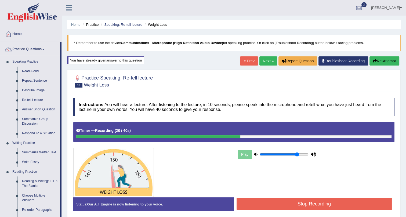
click at [297, 155] on input "range" at bounding box center [283, 154] width 49 height 4
click at [280, 152] on input "range" at bounding box center [283, 154] width 49 height 4
drag, startPoint x: 265, startPoint y: 153, endPoint x: 325, endPoint y: 164, distance: 61.3
type input "1"
click at [308, 156] on input "range" at bounding box center [283, 154] width 49 height 4
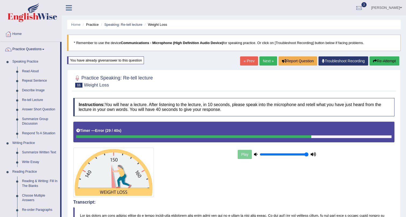
click at [265, 60] on link "Next »" at bounding box center [268, 60] width 18 height 9
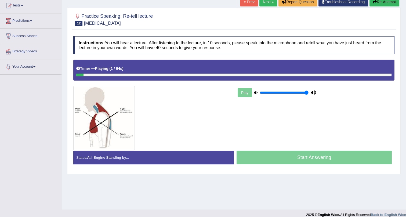
scroll to position [65, 0]
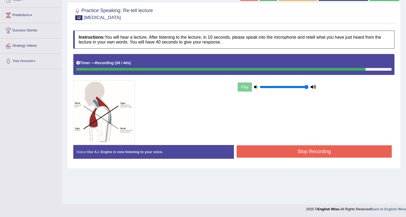
click at [261, 152] on button "Stop Recording" at bounding box center [313, 151] width 155 height 12
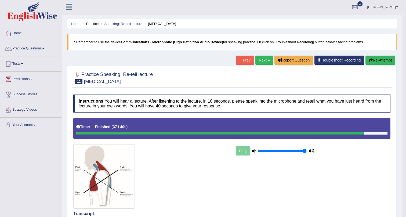
scroll to position [0, 0]
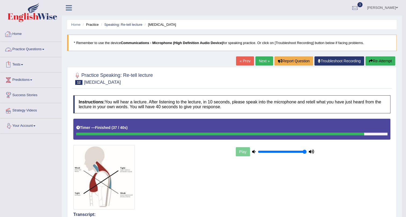
click at [33, 47] on link "Practice Questions" at bounding box center [30, 48] width 61 height 13
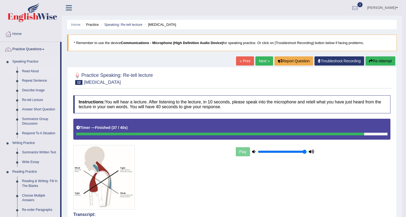
click at [34, 70] on link "Read Aloud" at bounding box center [40, 72] width 40 height 10
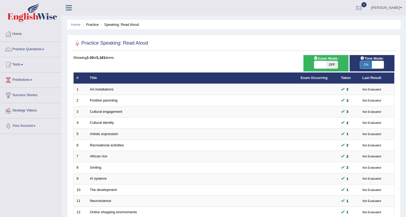
scroll to position [138, 0]
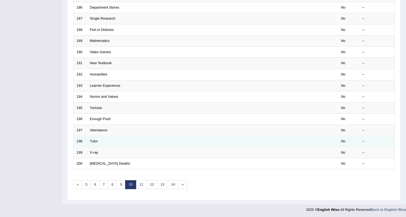
scroll to position [138, 0]
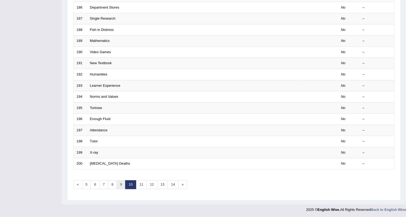
click at [121, 184] on link "9" at bounding box center [120, 184] width 9 height 9
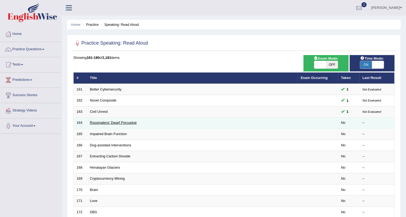
click at [106, 121] on link "Roosmalens' Dwarf Porcupine" at bounding box center [113, 122] width 47 height 4
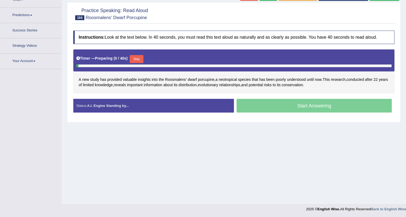
scroll to position [65, 0]
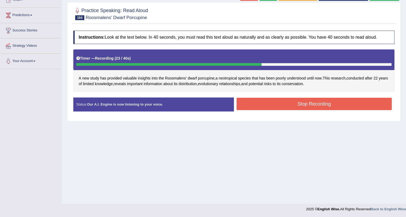
click at [297, 105] on button "Stop Recording" at bounding box center [313, 104] width 155 height 12
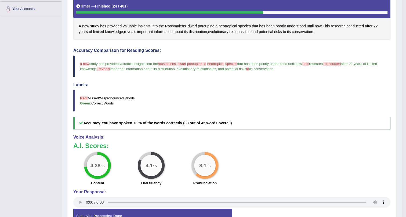
scroll to position [52, 0]
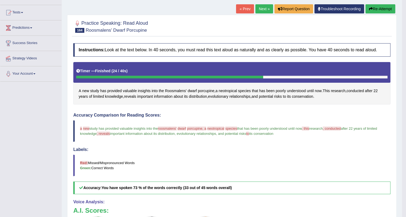
click at [263, 8] on link "Next »" at bounding box center [264, 8] width 18 height 9
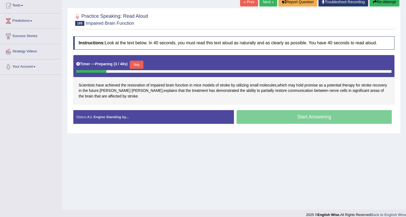
scroll to position [65, 0]
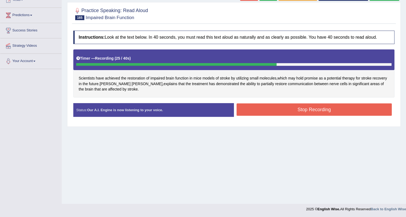
click at [273, 108] on button "Stop Recording" at bounding box center [313, 109] width 155 height 12
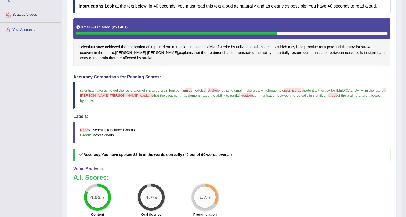
scroll to position [9, 0]
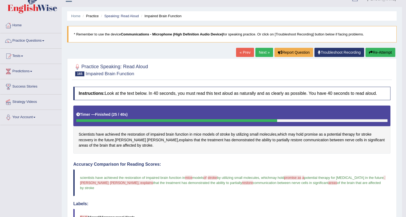
click at [259, 52] on link "Next »" at bounding box center [264, 52] width 18 height 9
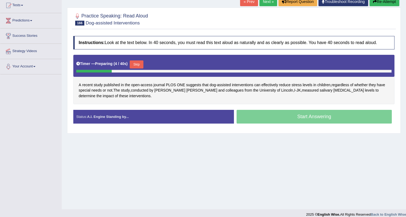
scroll to position [65, 0]
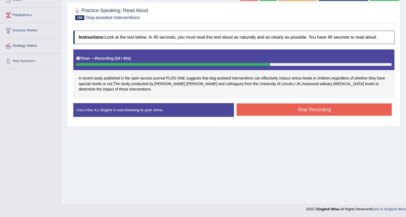
click at [245, 106] on button "Stop Recording" at bounding box center [313, 109] width 155 height 12
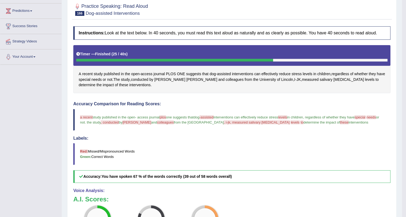
scroll to position [57, 0]
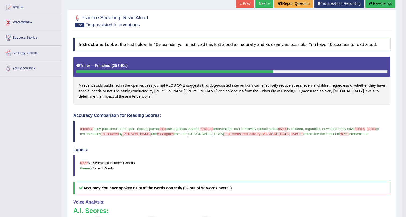
click at [258, 3] on link "Next »" at bounding box center [264, 3] width 18 height 9
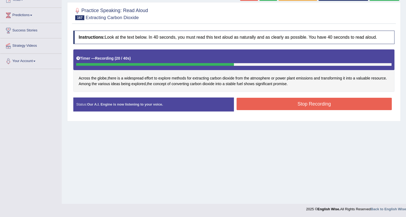
click at [253, 107] on button "Stop Recording" at bounding box center [313, 104] width 155 height 12
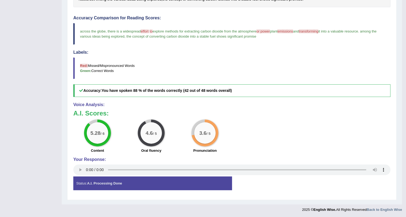
scroll to position [150, 0]
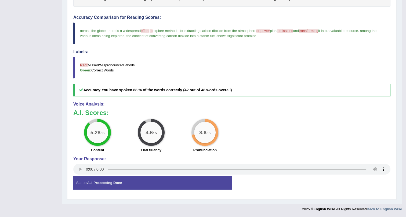
click at [82, 64] on b "Red:" at bounding box center [84, 65] width 8 height 4
click at [142, 170] on div "Instructions: Look at the text below. In 40 seconds, you must read this text al…" at bounding box center [231, 69] width 319 height 253
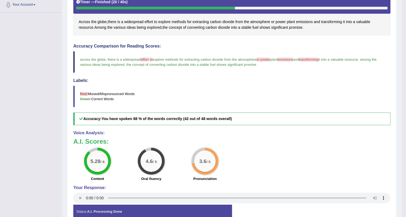
scroll to position [52, 0]
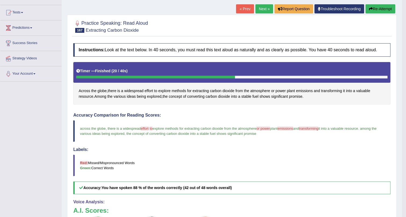
click at [261, 6] on link "Next »" at bounding box center [264, 8] width 18 height 9
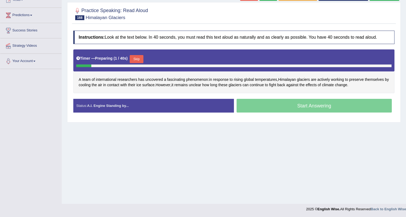
scroll to position [65, 0]
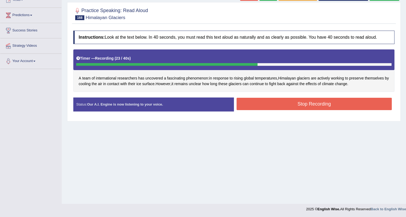
click at [267, 104] on button "Stop Recording" at bounding box center [313, 104] width 155 height 12
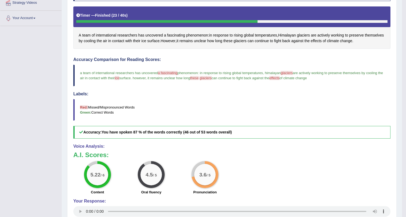
scroll to position [28, 0]
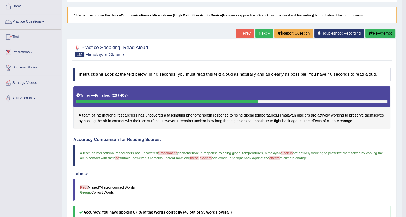
click at [44, 20] on link "Practice Questions" at bounding box center [30, 20] width 61 height 13
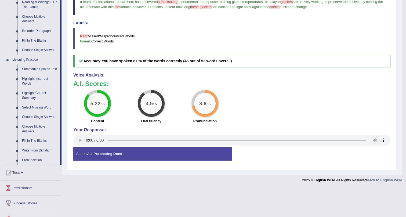
scroll to position [203, 0]
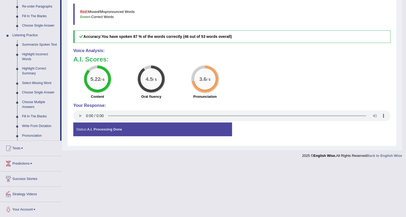
click at [32, 192] on link "Strategy Videos" at bounding box center [30, 192] width 61 height 13
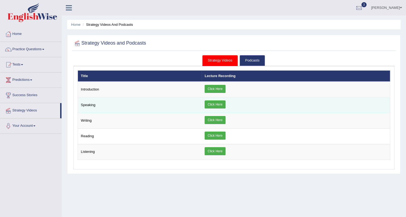
click at [213, 104] on link "Click Here" at bounding box center [214, 104] width 21 height 8
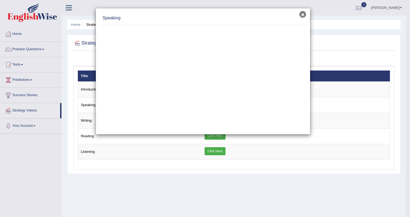
click at [301, 13] on button "×" at bounding box center [302, 14] width 7 height 7
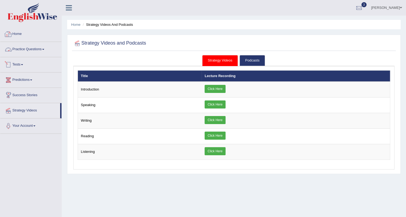
click at [26, 34] on link "Home" at bounding box center [30, 33] width 61 height 13
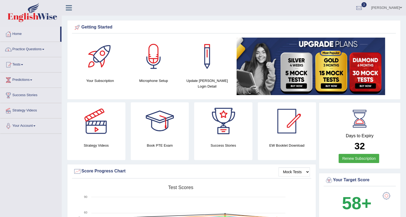
click at [32, 52] on link "Practice Questions" at bounding box center [30, 48] width 61 height 13
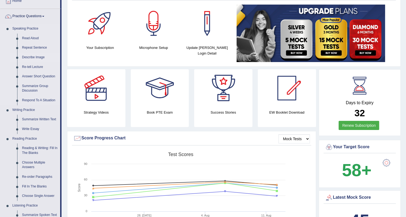
scroll to position [24, 0]
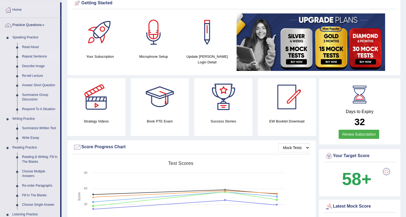
click at [37, 56] on link "Repeat Sentence" at bounding box center [40, 57] width 40 height 10
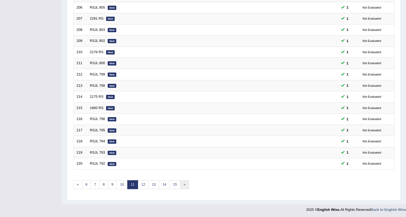
click at [181, 182] on link "»" at bounding box center [184, 184] width 9 height 9
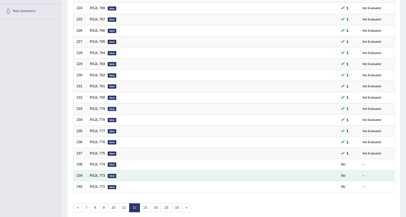
scroll to position [138, 0]
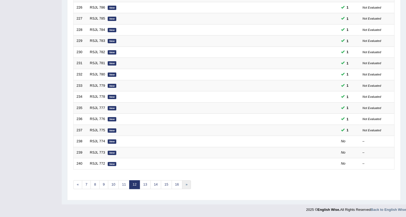
click at [185, 181] on link "»" at bounding box center [186, 184] width 9 height 9
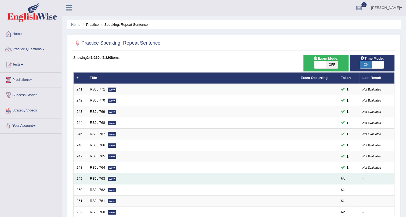
click at [104, 179] on link "RSJL 763" at bounding box center [97, 178] width 15 height 4
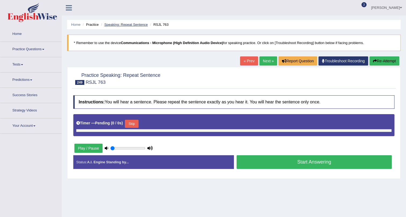
type input "1"
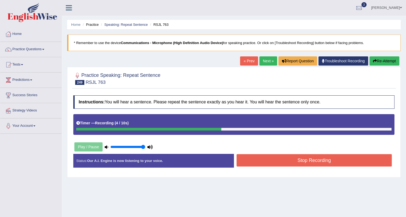
click at [261, 159] on button "Stop Recording" at bounding box center [313, 160] width 155 height 12
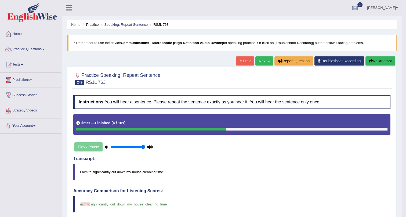
click at [260, 61] on link "Next »" at bounding box center [264, 60] width 18 height 9
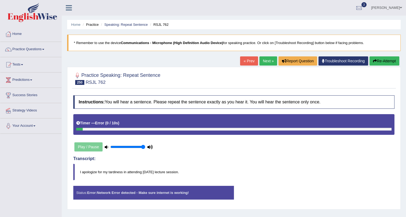
click at [264, 61] on link "Next »" at bounding box center [268, 60] width 18 height 9
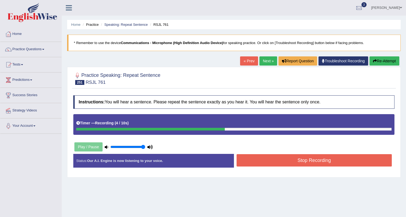
click at [297, 161] on button "Stop Recording" at bounding box center [313, 160] width 155 height 12
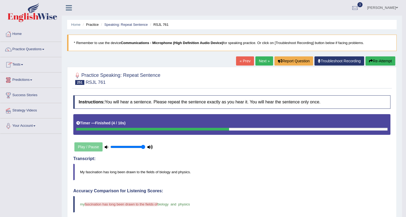
click at [256, 58] on link "Next »" at bounding box center [264, 60] width 18 height 9
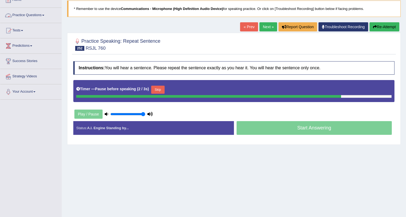
scroll to position [49, 0]
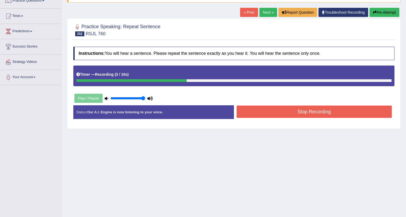
click at [245, 113] on button "Stop Recording" at bounding box center [313, 111] width 155 height 12
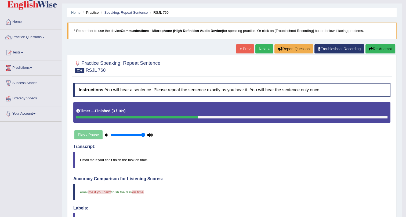
scroll to position [24, 0]
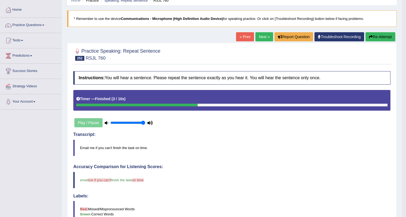
drag, startPoint x: 258, startPoint y: 33, endPoint x: 259, endPoint y: 37, distance: 4.0
click at [258, 33] on link "Next »" at bounding box center [264, 36] width 18 height 9
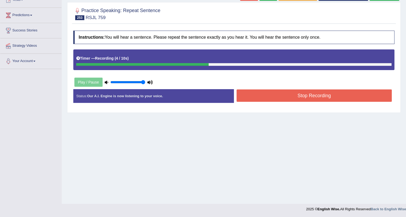
click at [254, 93] on button "Stop Recording" at bounding box center [313, 95] width 155 height 12
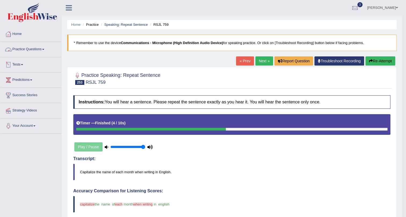
click at [42, 53] on link "Practice Questions" at bounding box center [30, 48] width 61 height 13
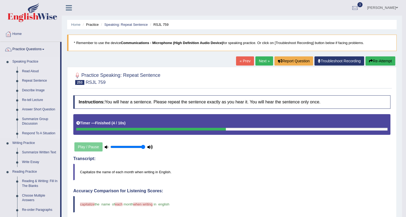
scroll to position [195, 0]
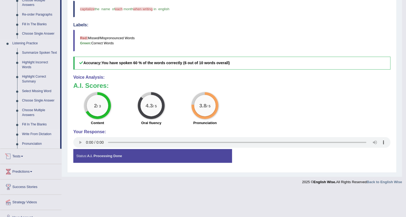
click at [36, 134] on link "Write From Dictation" at bounding box center [40, 134] width 40 height 10
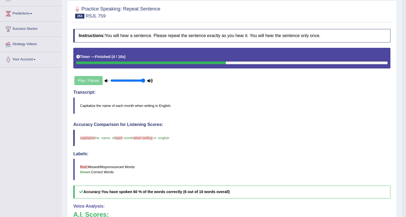
scroll to position [70, 0]
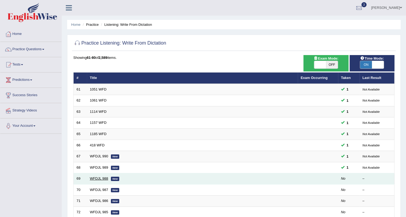
click at [97, 178] on link "WFDJL 988" at bounding box center [99, 178] width 18 height 4
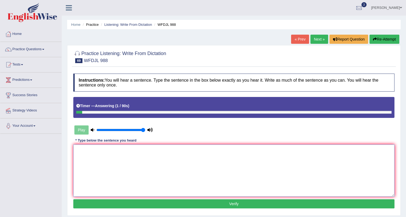
click at [105, 171] on textarea at bounding box center [233, 170] width 321 height 52
type textarea "p"
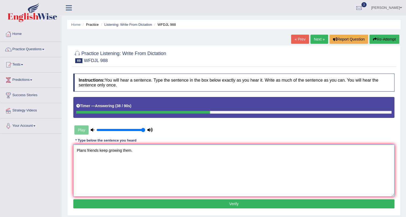
type textarea "Plans friends keep growing them."
click at [113, 202] on button "Verify" at bounding box center [233, 203] width 321 height 9
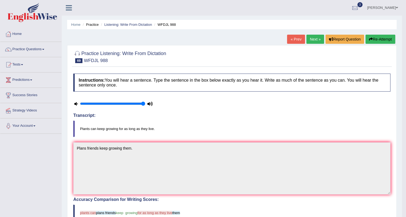
click at [316, 38] on link "Next »" at bounding box center [315, 39] width 18 height 9
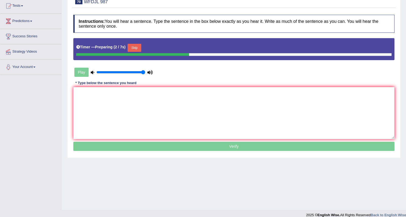
scroll to position [65, 0]
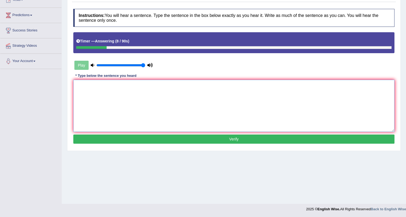
click at [100, 90] on textarea at bounding box center [233, 106] width 321 height 52
type textarea "C"
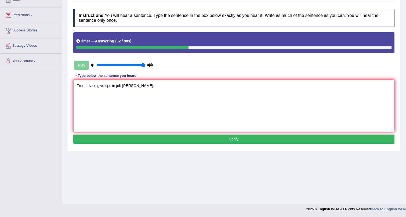
type textarea "True advice give tips in job [PERSON_NAME]."
click at [100, 137] on button "Verify" at bounding box center [233, 138] width 321 height 9
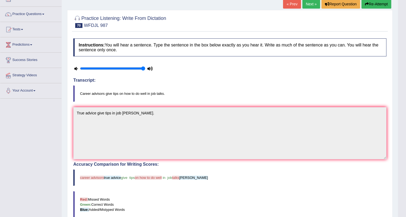
scroll to position [0, 0]
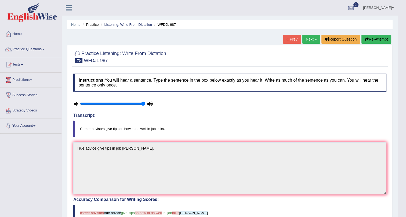
click at [309, 39] on link "Next »" at bounding box center [311, 39] width 18 height 9
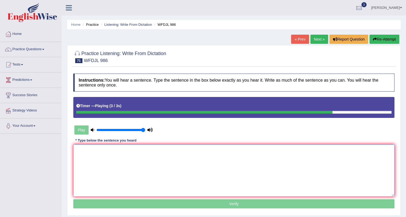
click at [177, 169] on textarea at bounding box center [233, 170] width 321 height 52
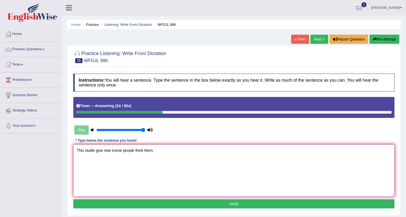
type textarea "This studie give new icome people think them."
click at [125, 204] on button "Verify" at bounding box center [233, 203] width 321 height 9
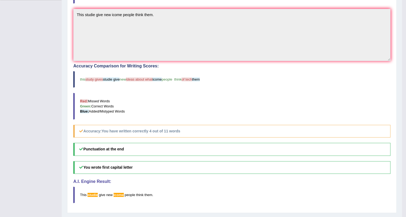
scroll to position [24, 0]
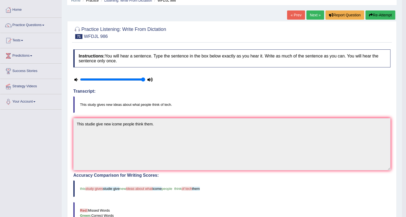
click at [316, 12] on link "Next »" at bounding box center [315, 14] width 18 height 9
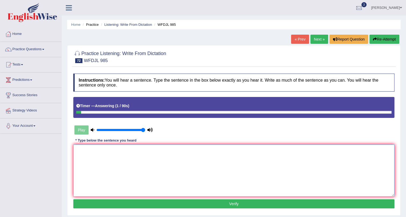
click at [108, 155] on textarea at bounding box center [233, 170] width 321 height 52
type textarea "All classis need to ."
click at [122, 202] on button "Verify" at bounding box center [233, 203] width 321 height 9
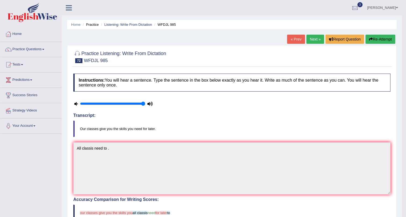
drag, startPoint x: 131, startPoint y: 119, endPoint x: 163, endPoint y: 127, distance: 33.2
click at [166, 138] on div "Instructions: You will hear a sentence. Type the sentence in the box below exac…" at bounding box center [231, 207] width 319 height 272
click at [44, 49] on span at bounding box center [43, 49] width 2 height 1
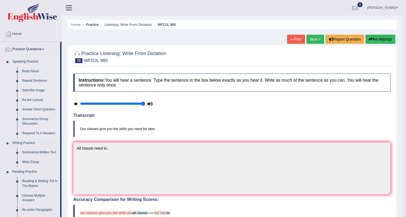
click at [41, 131] on link "Respond To A Situation" at bounding box center [40, 133] width 40 height 10
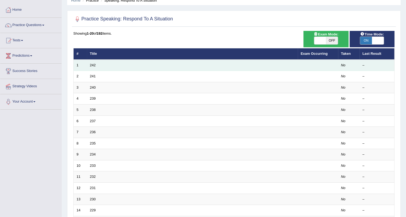
click at [91, 62] on td "242" at bounding box center [192, 65] width 211 height 11
click at [103, 65] on td "242" at bounding box center [192, 65] width 211 height 11
click at [211, 65] on td "242" at bounding box center [192, 65] width 211 height 11
click at [89, 62] on td "242" at bounding box center [192, 65] width 211 height 11
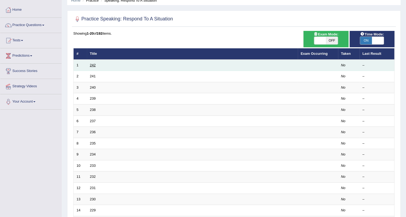
click at [94, 64] on link "242" at bounding box center [93, 65] width 6 height 4
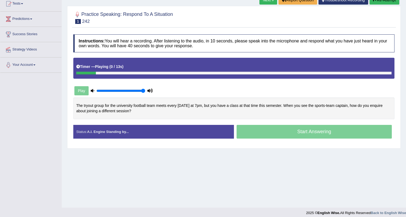
scroll to position [65, 0]
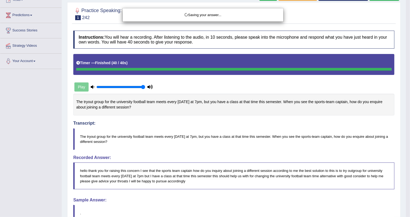
click at [254, 124] on div "Saving your answer..." at bounding box center [205, 108] width 410 height 217
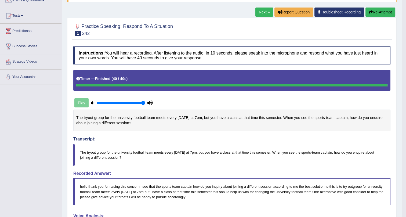
scroll to position [49, 0]
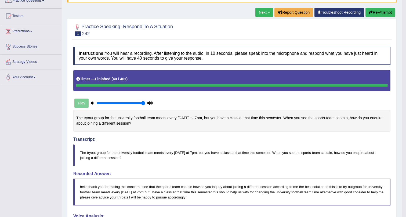
click at [261, 13] on link "Next »" at bounding box center [264, 12] width 18 height 9
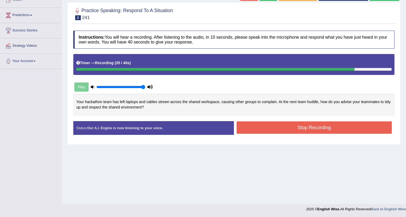
click at [310, 124] on button "Stop Recording" at bounding box center [313, 127] width 155 height 12
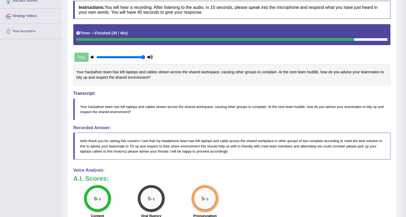
scroll to position [146, 0]
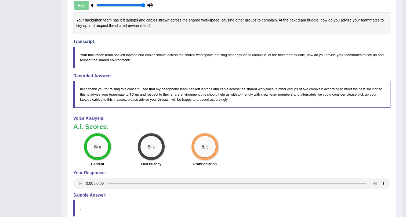
drag, startPoint x: 134, startPoint y: 97, endPoint x: 128, endPoint y: 99, distance: 6.2
click at [128, 99] on blockquote "hello thank you for raising this concern I see that my headphone team has left …" at bounding box center [231, 94] width 317 height 27
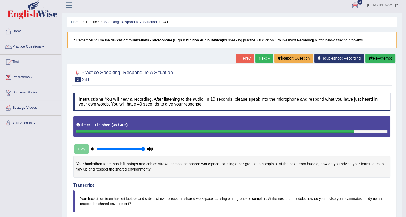
scroll to position [0, 0]
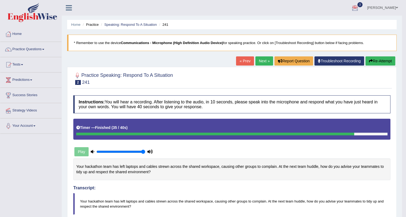
click at [262, 60] on link "Next »" at bounding box center [264, 60] width 18 height 9
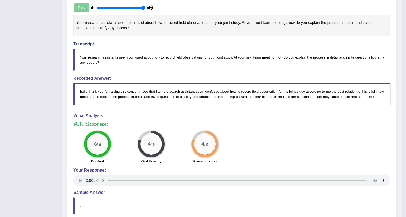
scroll to position [113, 0]
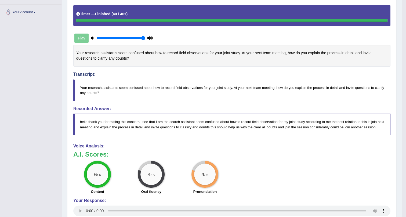
click at [150, 36] on icon at bounding box center [149, 37] width 5 height 3
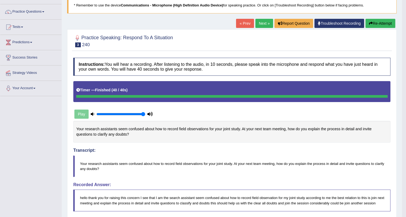
scroll to position [29, 0]
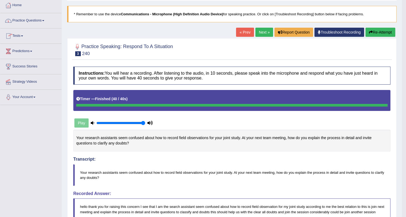
click at [42, 19] on link "Practice Questions" at bounding box center [30, 19] width 61 height 13
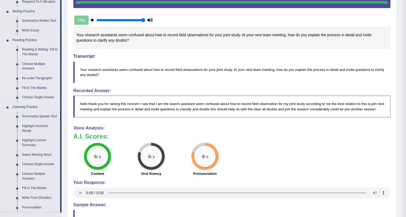
scroll to position [102, 0]
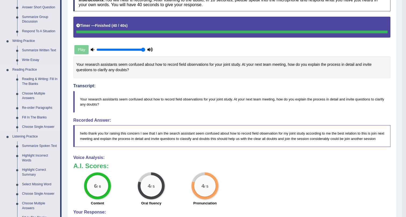
click at [38, 80] on link "Reading & Writing: Fill In The Blanks" at bounding box center [40, 81] width 40 height 14
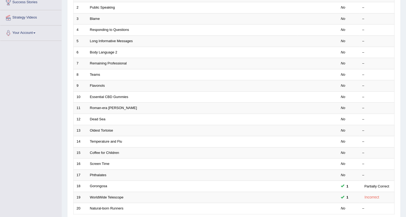
scroll to position [138, 0]
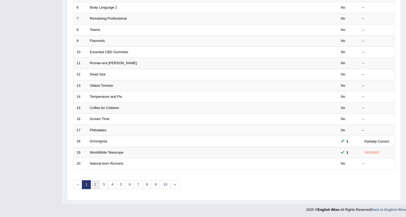
click at [93, 182] on link "2" at bounding box center [94, 184] width 9 height 9
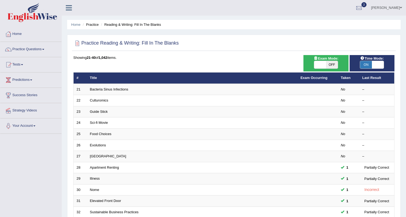
scroll to position [136, 0]
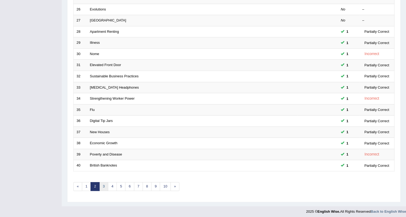
click at [102, 184] on link "3" at bounding box center [103, 186] width 9 height 9
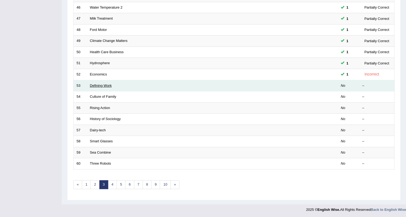
click at [97, 84] on link "Defining Work" at bounding box center [101, 85] width 22 height 4
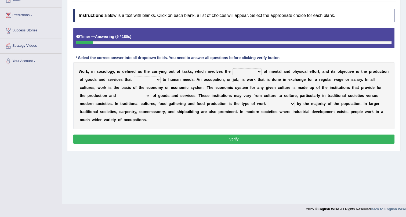
click at [252, 72] on select "conjecture apiculture posture expenditure" at bounding box center [246, 71] width 29 height 6
select select "posture"
click at [232, 68] on select "conjecture apiculture posture expenditure" at bounding box center [246, 71] width 29 height 6
click at [146, 79] on select "add design relate cater" at bounding box center [147, 79] width 27 height 6
select select "relate"
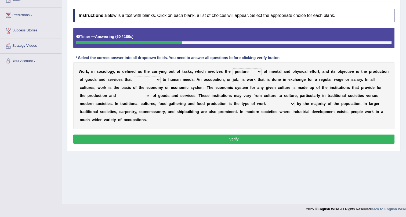
click at [134, 76] on select "add design relate cater" at bounding box center [147, 79] width 27 height 6
click at [127, 96] on select "figuration distribution consumption disintegration" at bounding box center [134, 96] width 32 height 6
select select "distribution"
click at [118, 93] on select "figuration distribution consumption disintegration" at bounding box center [134, 96] width 32 height 6
click at [289, 102] on select "canopied built occupied simplified" at bounding box center [281, 104] width 27 height 6
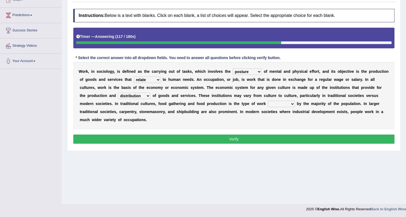
select select "occupied"
click at [268, 101] on select "canopied built occupied simplified" at bounding box center [281, 104] width 27 height 6
click at [287, 139] on button "Verify" at bounding box center [233, 138] width 321 height 9
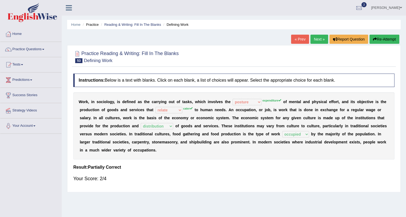
click at [319, 38] on link "Next »" at bounding box center [319, 39] width 18 height 9
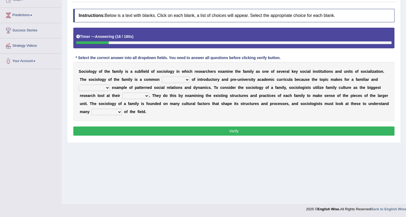
click at [180, 79] on select "component eminent opponent continent" at bounding box center [175, 79] width 28 height 6
select select "component"
click at [161, 76] on select "component eminent opponent continent" at bounding box center [175, 79] width 28 height 6
click at [97, 87] on select "ineffective introspective illustrative inoperative" at bounding box center [94, 87] width 31 height 6
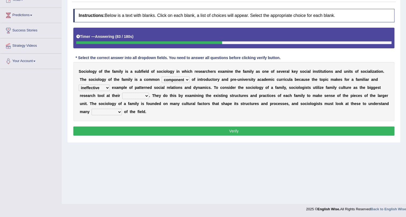
click at [79, 84] on select "ineffective introspective illustrative inoperative" at bounding box center [94, 87] width 31 height 6
click at [101, 87] on select "ineffective introspective illustrative inoperative" at bounding box center [94, 87] width 31 height 6
select select "introspective"
click at [79, 84] on select "ineffective introspective illustrative inoperative" at bounding box center [94, 87] width 31 height 6
click at [132, 95] on select "disposal proposal rehearsal refusal" at bounding box center [135, 96] width 27 height 6
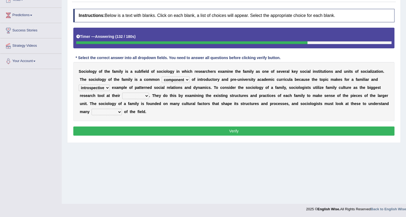
select select "proposal"
click at [122, 93] on select "disposal proposal rehearsal refusal" at bounding box center [135, 96] width 27 height 6
click at [102, 109] on select "refusal frailties amenities complexities" at bounding box center [106, 112] width 30 height 6
select select "complexities"
click at [91, 109] on select "refusal frailties amenities complexities" at bounding box center [106, 112] width 30 height 6
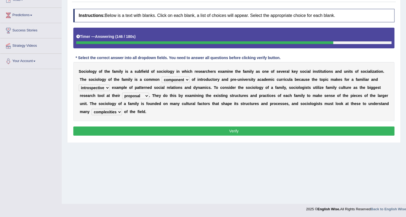
click at [125, 132] on button "Verify" at bounding box center [233, 130] width 321 height 9
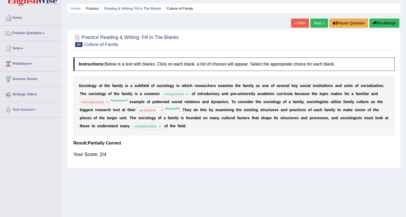
scroll to position [16, 0]
click at [278, 96] on div "S o c i o l o g y o f t h e f a m i l y i s a s u b f i e l d o f s o c i o l o…" at bounding box center [233, 105] width 321 height 59
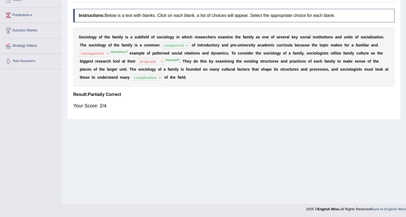
scroll to position [0, 0]
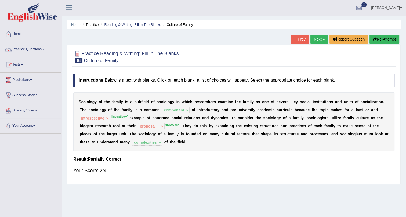
click at [314, 38] on link "Next »" at bounding box center [319, 39] width 18 height 9
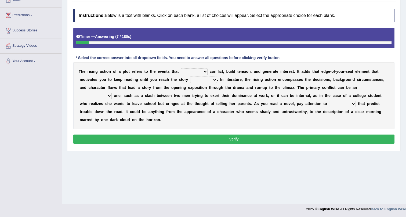
click at [190, 71] on select "provoke invoke revoke convoke" at bounding box center [194, 71] width 27 height 6
select select "revoke"
click at [181, 68] on select "provoke invoke revoke convoke" at bounding box center [194, 71] width 27 height 6
click at [203, 79] on select "element line flow climax" at bounding box center [203, 79] width 27 height 6
select select "climax"
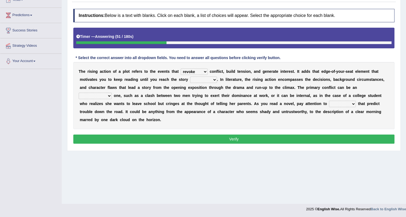
click at [190, 76] on select "element line flow climax" at bounding box center [203, 79] width 27 height 6
click at [107, 96] on select "conditional external compositional functional" at bounding box center [95, 96] width 33 height 6
select select "external"
click at [79, 93] on select "conditional external compositional functional" at bounding box center [95, 96] width 33 height 6
click at [351, 104] on select "features glues clues traits" at bounding box center [342, 104] width 27 height 6
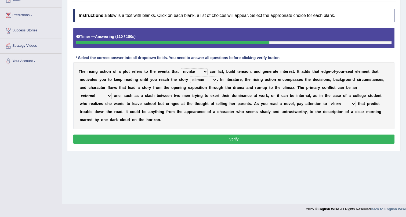
click at [329, 101] on select "features glues clues traits" at bounding box center [342, 104] width 27 height 6
click at [344, 103] on select "features glues clues traits" at bounding box center [342, 104] width 27 height 6
select select "traits"
click at [329, 101] on select "features glues clues traits" at bounding box center [342, 104] width 27 height 6
click at [337, 134] on button "Verify" at bounding box center [233, 138] width 321 height 9
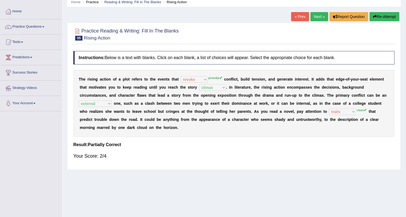
scroll to position [16, 0]
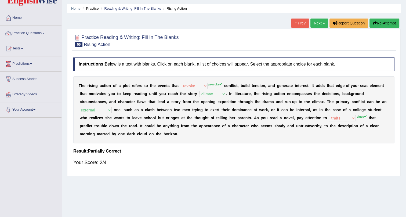
click at [124, 105] on div "T h e r i s i n g a c t i o n o f a p l o t r e f e r s t o t h e e v e n t s t…" at bounding box center [233, 109] width 321 height 67
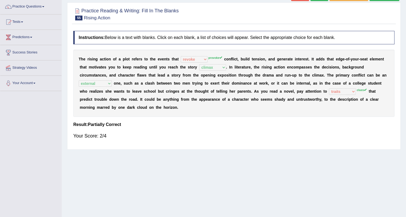
scroll to position [0, 0]
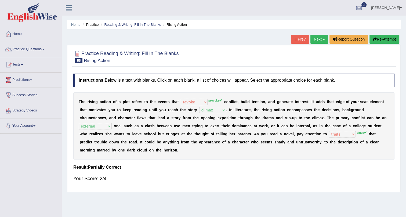
click at [316, 38] on link "Next »" at bounding box center [319, 39] width 18 height 9
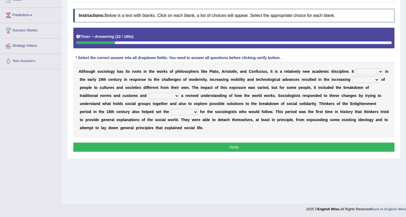
click at [377, 71] on select "emerged traversed survived invented" at bounding box center [369, 71] width 27 height 6
select select "invented"
click at [356, 68] on select "emerged traversed survived invented" at bounding box center [369, 71] width 27 height 6
click at [364, 79] on select "embrasure closure enclosure exposure" at bounding box center [365, 79] width 27 height 6
click at [366, 78] on select "embrasure closure enclosure exposure" at bounding box center [365, 79] width 27 height 6
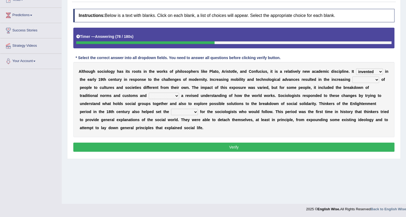
select select "embrasure"
click at [352, 76] on select "embrasure closure enclosure exposure" at bounding box center [365, 79] width 27 height 6
click at [159, 95] on select "unwarranted transplanted warranted implanted" at bounding box center [164, 96] width 30 height 6
select select "implanted"
click at [149, 93] on select "unwarranted transplanted warranted implanted" at bounding box center [164, 96] width 30 height 6
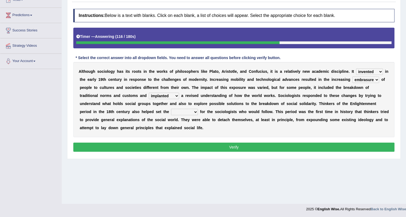
click at [187, 111] on select "rule standard tone stage" at bounding box center [184, 112] width 27 height 6
click at [171, 109] on select "rule standard tone stage" at bounding box center [184, 112] width 27 height 6
click at [190, 141] on div "Instructions: Below is a text with blanks. Click on each blank, a list of choic…" at bounding box center [233, 81] width 323 height 150
drag, startPoint x: 187, startPoint y: 108, endPoint x: 183, endPoint y: 115, distance: 7.2
click at [187, 110] on select "rule standard tone stage" at bounding box center [184, 112] width 27 height 6
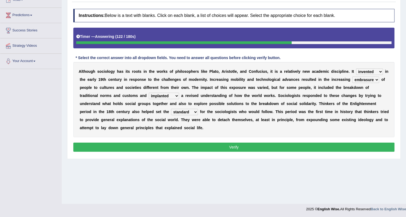
select select "rule"
click at [171, 109] on select "rule standard tone stage" at bounding box center [184, 112] width 27 height 6
click at [193, 146] on button "Verify" at bounding box center [233, 146] width 321 height 9
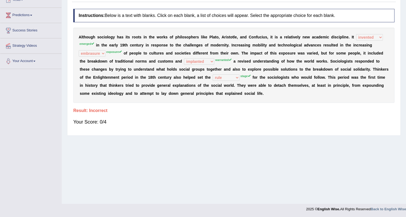
click at [225, 91] on div "A l t h o u g h s o c i o l o g y h a s i t s r o o t s i n t h e w o r k s o f…" at bounding box center [233, 65] width 321 height 75
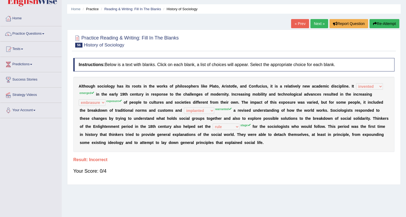
scroll to position [24, 0]
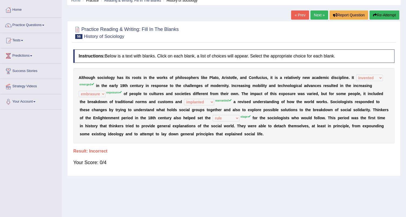
click at [313, 15] on link "Next »" at bounding box center [319, 14] width 18 height 9
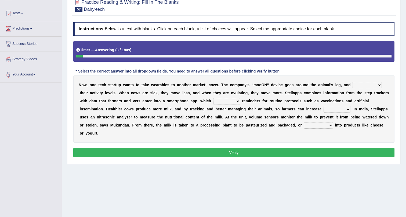
scroll to position [65, 0]
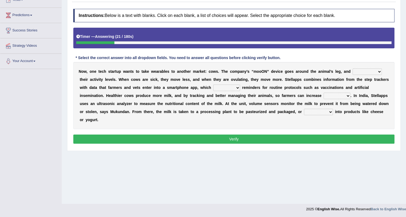
click at [363, 71] on select "stabilizes tracks polls overwhelms" at bounding box center [366, 71] width 29 height 6
select select "tracks"
click at [352, 68] on select "stabilizes tracks polls overwhelms" at bounding box center [366, 71] width 29 height 6
click at [228, 86] on select "argues imbues issues retrieves" at bounding box center [226, 87] width 27 height 6
select select "imbues"
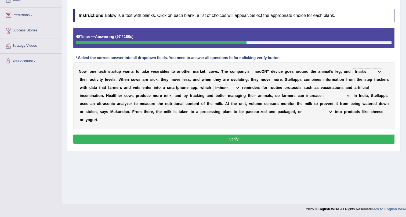
click at [213, 84] on select "argues imbues issues retrieves" at bounding box center [226, 87] width 27 height 6
click at [335, 94] on select "fields infields yields heralds" at bounding box center [336, 96] width 27 height 6
select select "fields"
click at [323, 93] on select "fields infields yields heralds" at bounding box center [336, 96] width 27 height 6
click at [314, 112] on select "contracted converted combated constrained" at bounding box center [318, 112] width 29 height 6
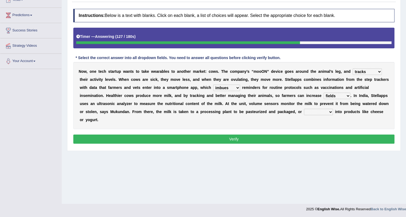
select select "converted"
click at [304, 109] on select "contracted converted combated constrained" at bounding box center [318, 112] width 29 height 6
click at [230, 86] on select "argues imbues issues retrieves" at bounding box center [226, 87] width 27 height 6
drag, startPoint x: 325, startPoint y: 137, endPoint x: 348, endPoint y: 117, distance: 30.7
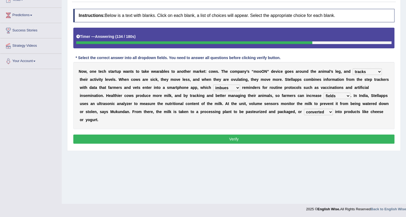
click at [325, 137] on button "Verify" at bounding box center [233, 138] width 321 height 9
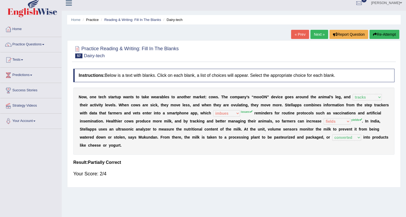
scroll to position [0, 0]
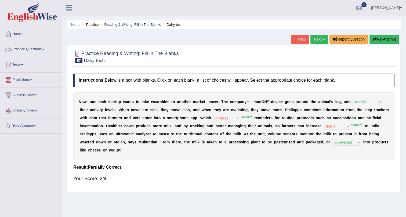
click at [43, 49] on link "Practice Questions" at bounding box center [30, 48] width 61 height 13
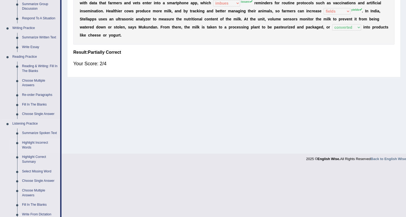
scroll to position [122, 0]
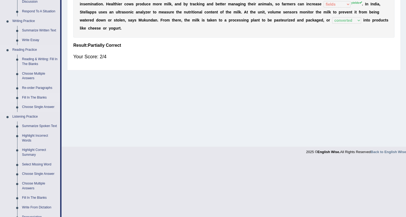
click at [33, 97] on link "Fill In The Blanks" at bounding box center [40, 98] width 40 height 10
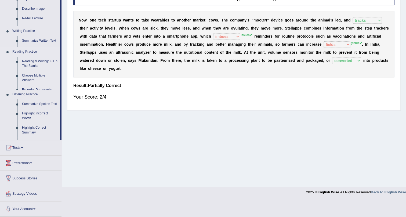
scroll to position [65, 0]
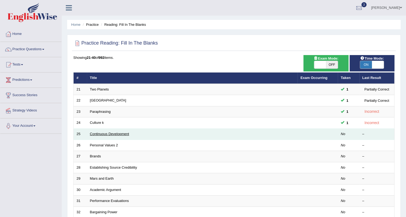
click at [110, 134] on link "Continuous Development" at bounding box center [109, 134] width 39 height 4
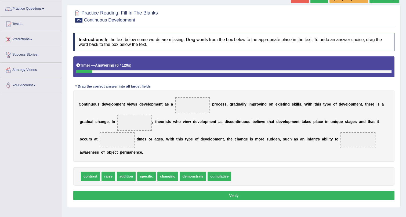
scroll to position [65, 0]
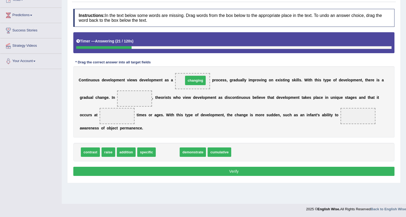
drag, startPoint x: 164, startPoint y: 152, endPoint x: 191, endPoint y: 80, distance: 76.6
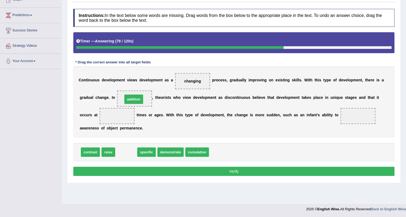
drag, startPoint x: 126, startPoint y: 150, endPoint x: 133, endPoint y: 97, distance: 53.4
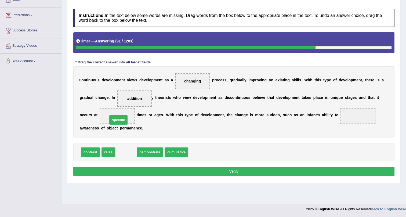
drag, startPoint x: 129, startPoint y: 149, endPoint x: 120, endPoint y: 114, distance: 36.5
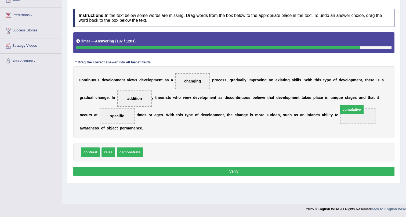
drag, startPoint x: 154, startPoint y: 151, endPoint x: 349, endPoint y: 109, distance: 200.1
drag, startPoint x: 108, startPoint y: 152, endPoint x: 365, endPoint y: 113, distance: 259.8
click at [297, 169] on button "Verify" at bounding box center [233, 171] width 321 height 9
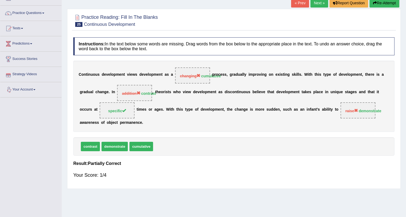
scroll to position [0, 0]
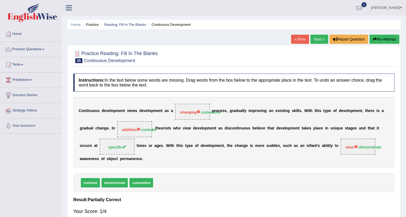
click at [43, 48] on link "Practice Questions" at bounding box center [30, 48] width 61 height 13
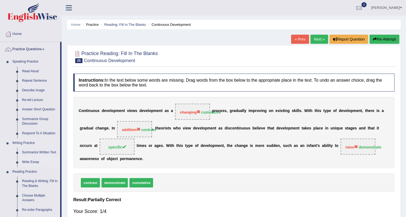
click at [27, 161] on link "Write Essay" at bounding box center [40, 162] width 40 height 10
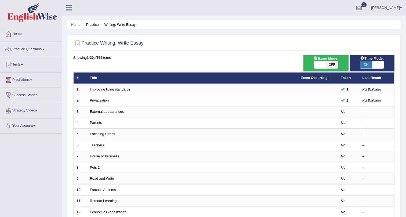
click at [107, 109] on link "External appearances" at bounding box center [107, 111] width 34 height 4
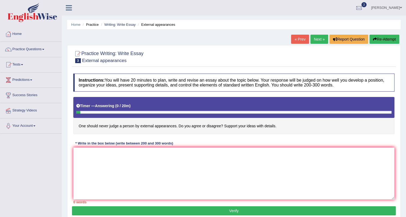
click at [319, 38] on link "Next »" at bounding box center [319, 39] width 18 height 9
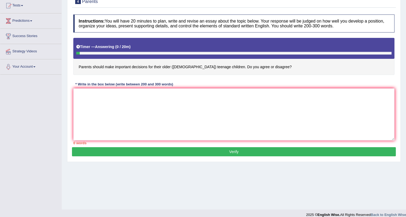
scroll to position [65, 0]
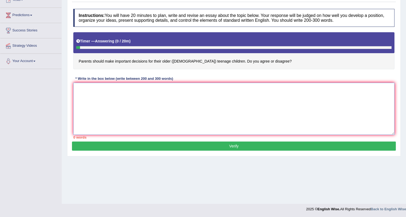
click at [150, 96] on textarea at bounding box center [233, 109] width 321 height 52
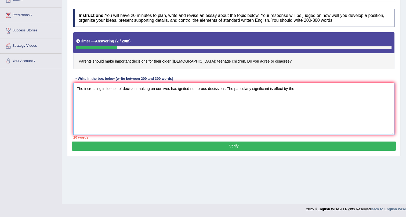
type textarea "The increasing influence of decision making on our lives has ignited numerous d…"
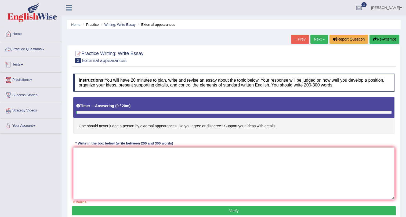
click at [44, 49] on span at bounding box center [43, 49] width 2 height 1
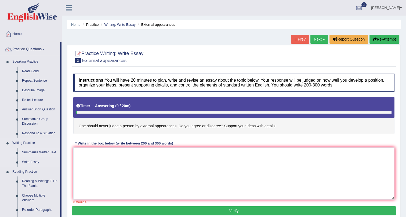
click at [38, 152] on link "Summarize Written Text" at bounding box center [40, 153] width 40 height 10
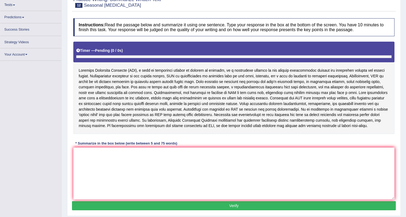
scroll to position [68, 0]
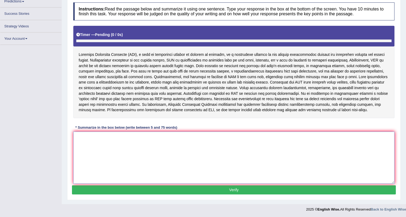
drag, startPoint x: 129, startPoint y: 154, endPoint x: 127, endPoint y: 134, distance: 20.5
click at [130, 153] on textarea at bounding box center [233, 157] width 321 height 52
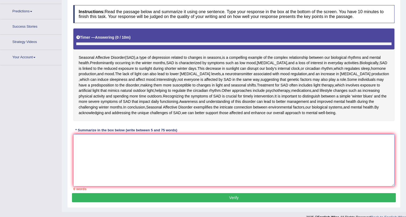
scroll to position [76, 0]
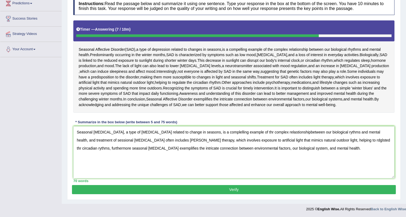
click at [72, 130] on div "Instructions: Read the passage below and summarize it using one sentence. Type …" at bounding box center [233, 89] width 323 height 190
click at [78, 133] on textarea "Seasonal [MEDICAL_DATA], a type of [MEDICAL_DATA] related to change in seasons,…" at bounding box center [233, 152] width 321 height 52
type textarea "Seasonal [MEDICAL_DATA], a type of [MEDICAL_DATA] related to changes in seasons…"
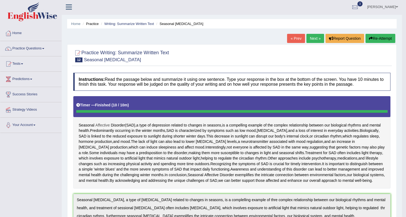
scroll to position [0, 0]
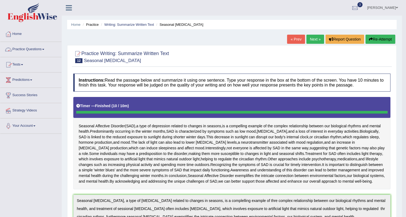
click at [42, 46] on link "Practice Questions" at bounding box center [30, 48] width 61 height 13
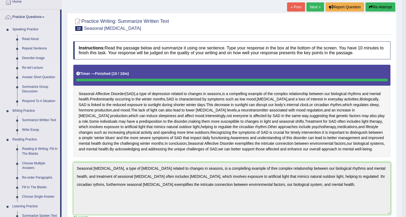
scroll to position [57, 0]
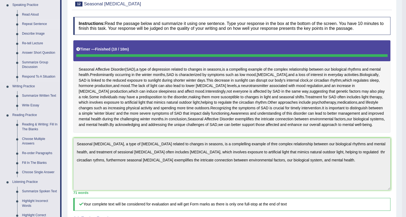
click at [35, 23] on link "Repeat Sentence" at bounding box center [40, 24] width 40 height 10
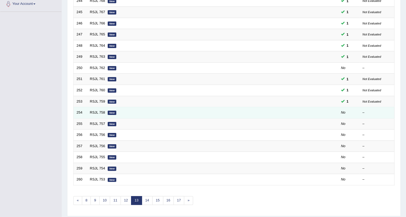
scroll to position [122, 0]
click at [101, 111] on link "RSJL 758" at bounding box center [97, 112] width 15 height 4
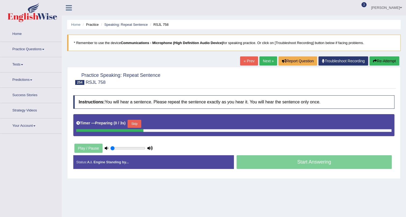
type input "1"
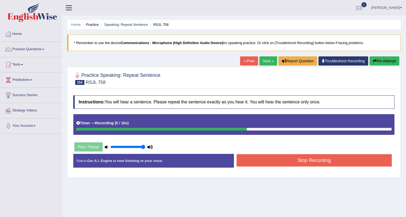
click at [309, 160] on button "Stop Recording" at bounding box center [313, 160] width 155 height 12
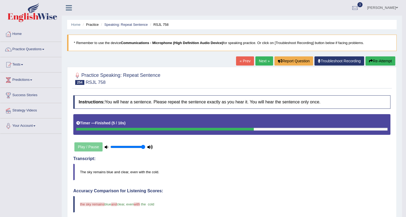
click at [258, 57] on link "Next »" at bounding box center [264, 60] width 18 height 9
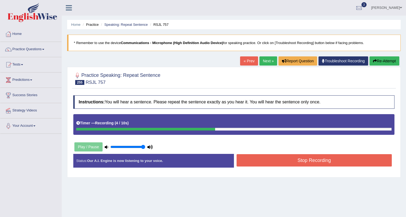
click at [263, 160] on button "Stop Recording" at bounding box center [313, 160] width 155 height 12
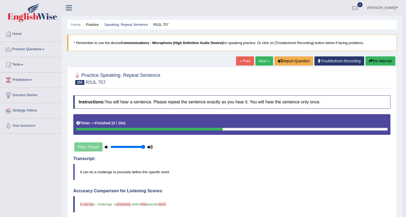
click at [264, 61] on link "Next »" at bounding box center [264, 60] width 18 height 9
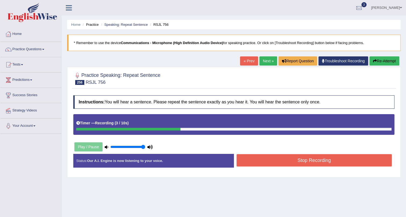
click at [263, 161] on button "Stop Recording" at bounding box center [313, 160] width 155 height 12
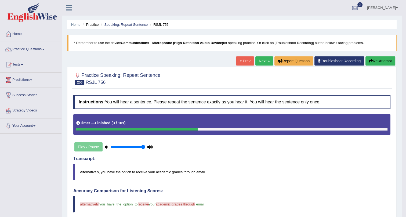
click at [258, 60] on link "Next »" at bounding box center [264, 60] width 18 height 9
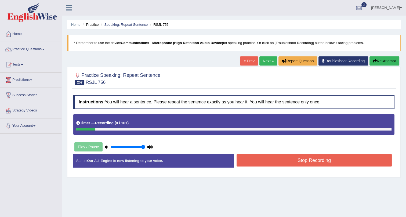
click at [264, 61] on link "Next »" at bounding box center [268, 60] width 18 height 9
click at [257, 161] on button "Stop Recording" at bounding box center [313, 160] width 155 height 12
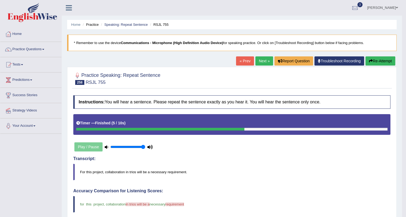
click at [261, 60] on link "Next »" at bounding box center [264, 60] width 18 height 9
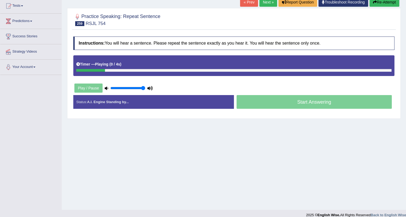
scroll to position [65, 0]
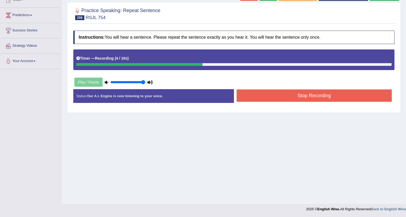
click at [282, 94] on button "Stop Recording" at bounding box center [313, 95] width 155 height 12
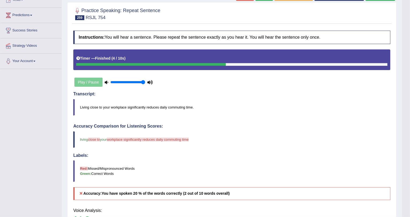
click at [97, 109] on body "Toggle navigation Home Practice Questions Speaking Practice Read Aloud Repeat S…" at bounding box center [205, 43] width 410 height 217
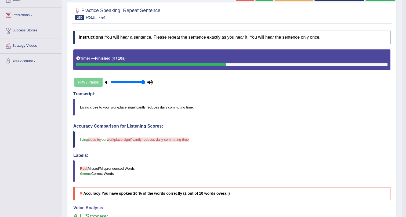
drag, startPoint x: 115, startPoint y: 111, endPoint x: 130, endPoint y: 111, distance: 15.3
click at [130, 111] on blockquote "Living close to your workplace significantly reduces daily commuting time." at bounding box center [231, 107] width 317 height 16
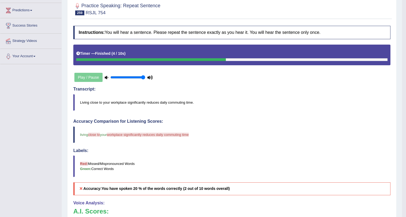
scroll to position [0, 0]
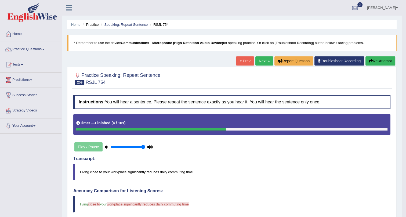
click at [259, 60] on link "Next »" at bounding box center [264, 60] width 18 height 9
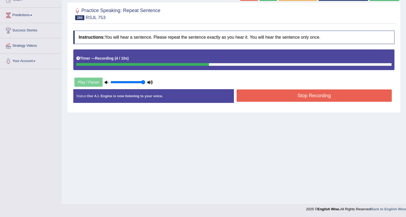
click at [260, 95] on button "Stop Recording" at bounding box center [313, 95] width 155 height 12
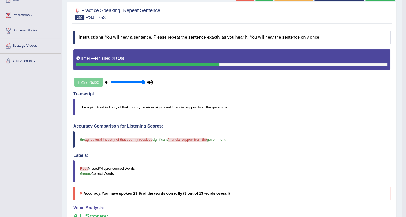
drag, startPoint x: 203, startPoint y: 111, endPoint x: 296, endPoint y: 51, distance: 111.1
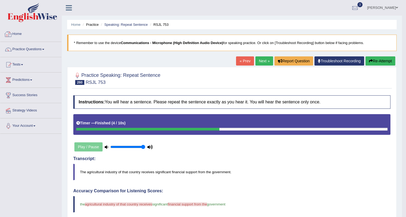
click at [25, 36] on link "Home" at bounding box center [30, 33] width 61 height 13
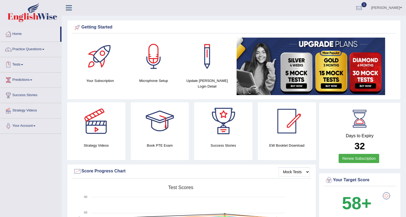
click at [23, 64] on span at bounding box center [22, 64] width 2 height 1
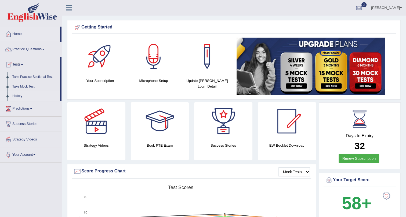
click at [30, 94] on link "History" at bounding box center [35, 96] width 50 height 10
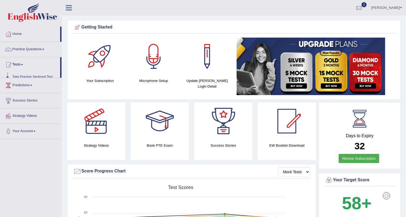
drag, startPoint x: 14, startPoint y: 95, endPoint x: 17, endPoint y: 96, distance: 3.4
click at [14, 95] on link "Success Stories" at bounding box center [30, 99] width 61 height 13
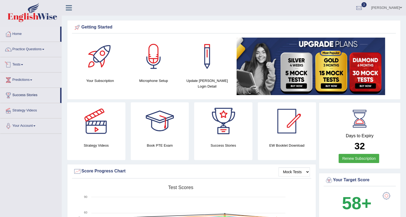
click at [20, 63] on link "Tests" at bounding box center [30, 63] width 61 height 13
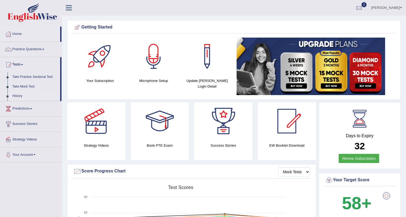
click at [19, 96] on link "History" at bounding box center [35, 96] width 50 height 10
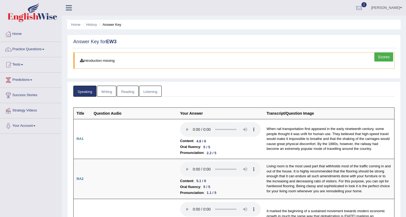
click at [111, 93] on link "Writing" at bounding box center [106, 91] width 19 height 11
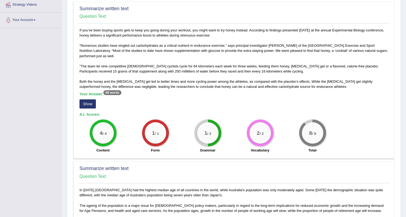
scroll to position [146, 0]
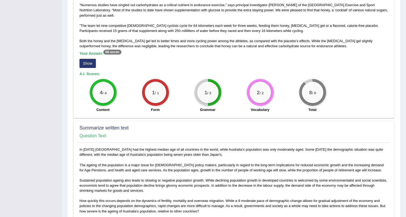
click at [89, 61] on button "Show" at bounding box center [87, 63] width 16 height 9
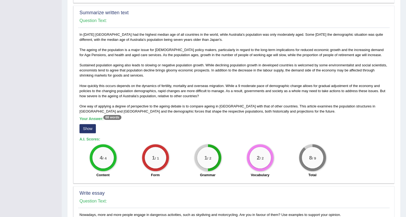
scroll to position [292, 0]
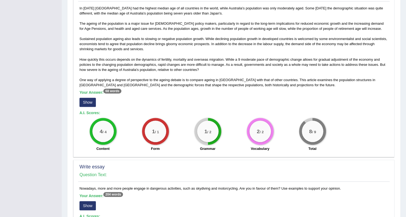
click at [86, 100] on button "Show" at bounding box center [87, 102] width 16 height 9
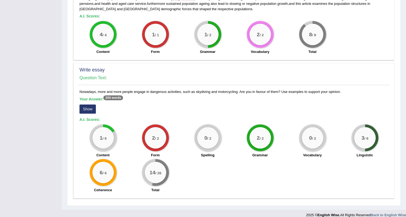
scroll to position [400, 0]
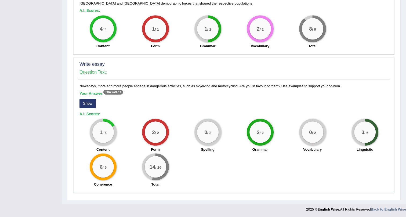
drag, startPoint x: 88, startPoint y: 100, endPoint x: 97, endPoint y: 99, distance: 8.6
click at [89, 100] on button "Show" at bounding box center [87, 103] width 16 height 9
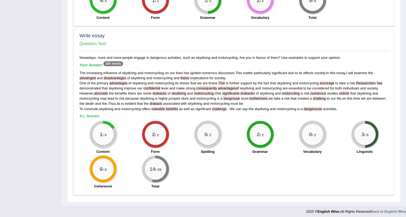
scroll to position [430, 0]
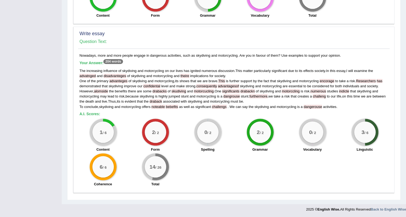
click at [317, 126] on div "0 / 2" at bounding box center [311, 131] width 21 height 21
drag, startPoint x: 375, startPoint y: 119, endPoint x: 184, endPoint y: 104, distance: 191.6
click at [188, 107] on div "Nowadays, more and more people engage in dangerous activities, such as skydivin…" at bounding box center [233, 121] width 311 height 137
drag, startPoint x: 171, startPoint y: 86, endPoint x: 177, endPoint y: 78, distance: 10.7
click at [171, 86] on span "and" at bounding box center [172, 86] width 6 height 4
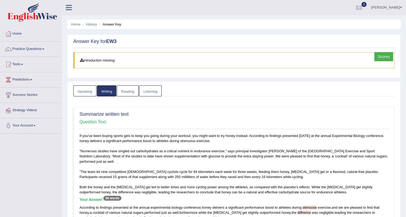
scroll to position [0, 0]
click at [126, 89] on link "Reading" at bounding box center [127, 91] width 21 height 11
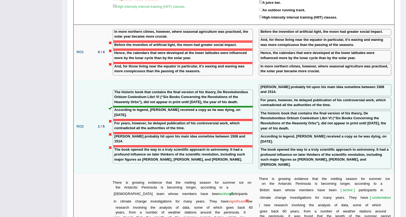
scroll to position [683, 0]
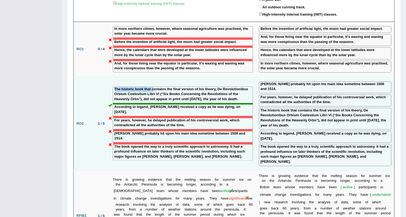
drag, startPoint x: 153, startPoint y: 62, endPoint x: 262, endPoint y: 59, distance: 108.7
click at [257, 77] on tr "RO2 1 / 5 The historic book that contains the final version of his theory, De R…" at bounding box center [233, 123] width 321 height 93
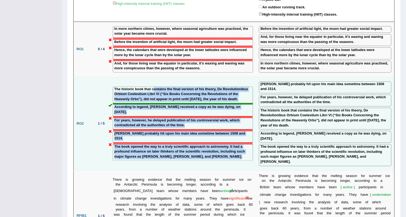
click at [226, 144] on label "The book opened the way to a truly scientific approach to astronomy. It had a p…" at bounding box center [182, 151] width 137 height 15
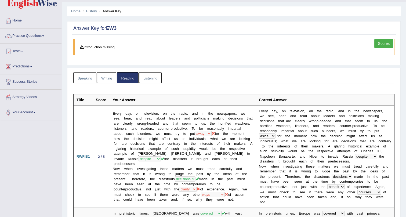
scroll to position [0, 0]
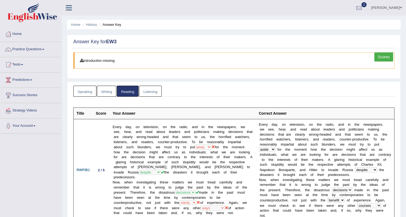
click at [148, 89] on link "Listening" at bounding box center [150, 91] width 23 height 11
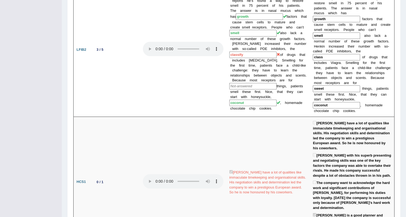
scroll to position [335, 0]
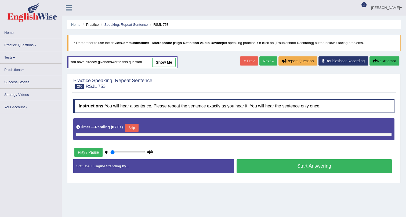
click at [27, 43] on link "Practice Questions" at bounding box center [30, 44] width 61 height 10
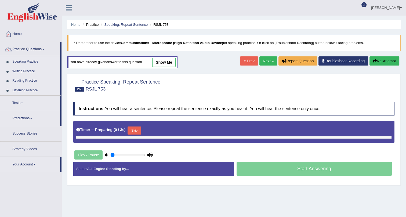
type input "1"
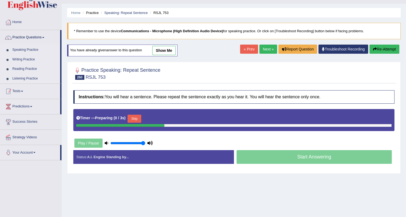
scroll to position [65, 0]
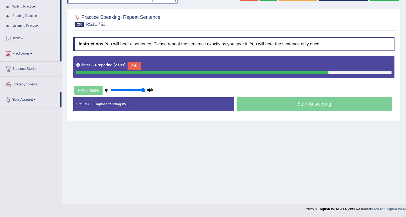
click at [31, 14] on link "Reading Practice" at bounding box center [35, 16] width 50 height 10
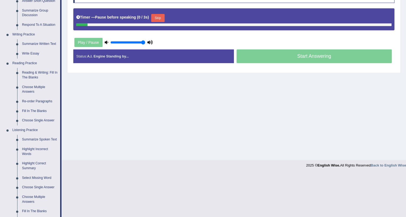
scroll to position [122, 0]
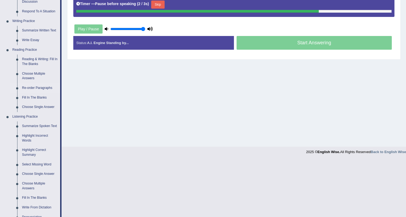
click at [41, 87] on link "Re-order Paragraphs" at bounding box center [40, 88] width 40 height 10
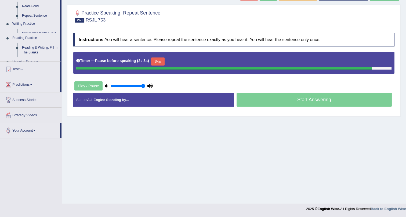
scroll to position [65, 0]
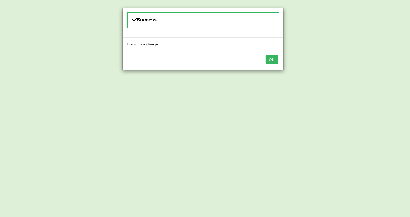
click at [270, 58] on button "OK" at bounding box center [271, 59] width 12 height 9
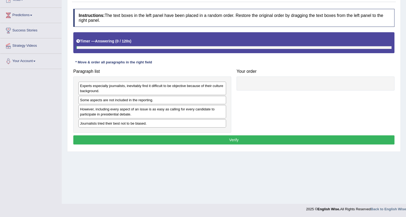
scroll to position [65, 0]
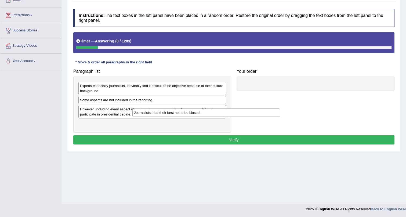
drag, startPoint x: 137, startPoint y: 123, endPoint x: 192, endPoint y: 121, distance: 54.8
click at [193, 117] on div "Journalists tried their best not to be biased." at bounding box center [206, 112] width 148 height 8
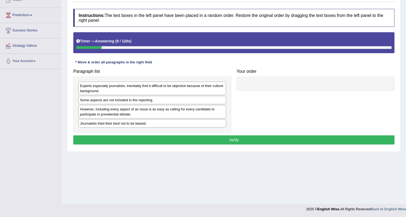
drag, startPoint x: 188, startPoint y: 120, endPoint x: 204, endPoint y: 114, distance: 17.8
drag, startPoint x: 144, startPoint y: 125, endPoint x: 304, endPoint y: 84, distance: 164.8
click at [304, 84] on div "Journalists tried their best not to be biased." at bounding box center [312, 82] width 148 height 8
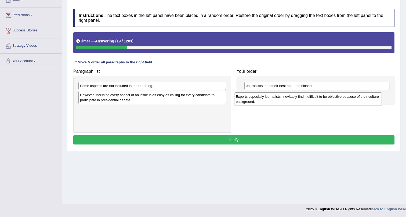
drag, startPoint x: 130, startPoint y: 85, endPoint x: 286, endPoint y: 96, distance: 156.7
click at [286, 95] on div "Experts especially journalists, inevitably find it difficult to be objective be…" at bounding box center [308, 98] width 148 height 13
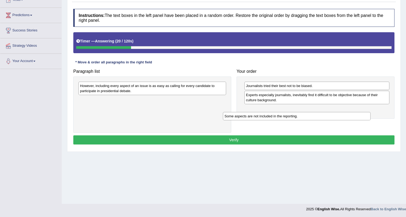
drag, startPoint x: 175, startPoint y: 84, endPoint x: 319, endPoint y: 115, distance: 147.4
click at [319, 115] on div "Some aspects are not included in the reporting." at bounding box center [297, 116] width 148 height 8
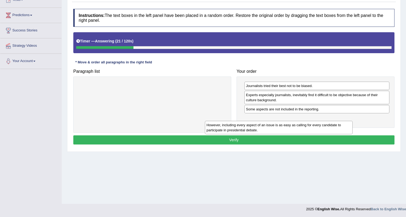
drag, startPoint x: 163, startPoint y: 97, endPoint x: 269, endPoint y: 126, distance: 109.7
click at [269, 126] on div "However, including every aspect of an issue is as easy as calling for every can…" at bounding box center [279, 127] width 148 height 13
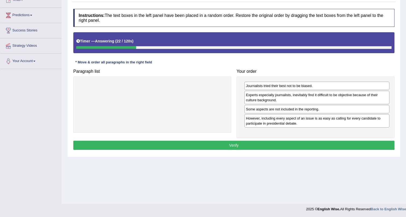
click at [252, 142] on button "Verify" at bounding box center [233, 145] width 321 height 9
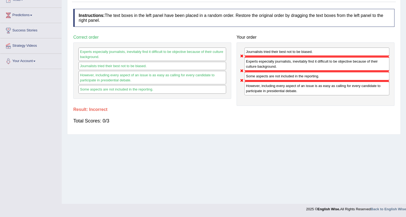
drag, startPoint x: 269, startPoint y: 64, endPoint x: 237, endPoint y: 76, distance: 34.6
click at [256, 75] on div "Journalists tried their best not to be biased. Experts especially journalists, …" at bounding box center [315, 73] width 158 height 63
drag, startPoint x: 257, startPoint y: 62, endPoint x: 258, endPoint y: 96, distance: 34.1
click at [257, 57] on div "Experts especially journalists, inevitably find it difficult to be objective be…" at bounding box center [316, 64] width 145 height 14
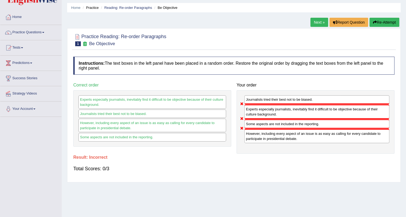
scroll to position [9, 0]
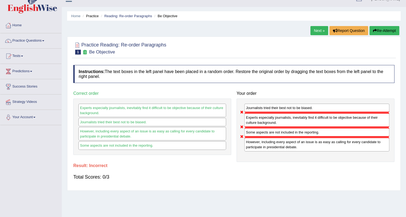
click at [314, 27] on link "Next »" at bounding box center [319, 30] width 18 height 9
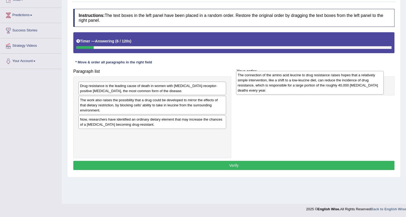
drag, startPoint x: 107, startPoint y: 95, endPoint x: 248, endPoint y: 88, distance: 140.5
click at [264, 85] on div "The connection of the amino acid leucine to drug resistance raises hopes that a…" at bounding box center [310, 83] width 148 height 24
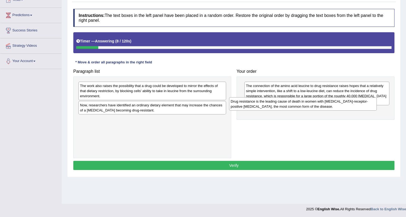
drag, startPoint x: 104, startPoint y: 89, endPoint x: 243, endPoint y: 108, distance: 139.9
click at [247, 108] on div "Drug resistance is the leading cause of death in women with [MEDICAL_DATA]-rece…" at bounding box center [303, 103] width 148 height 13
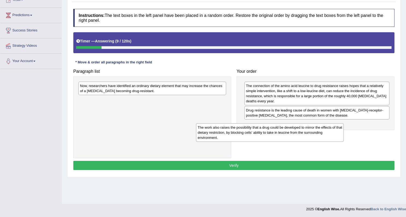
drag, startPoint x: 173, startPoint y: 97, endPoint x: 224, endPoint y: 137, distance: 65.0
click at [294, 136] on div "The work also raises the possibility that a drug could be developed to mirror t…" at bounding box center [270, 132] width 148 height 19
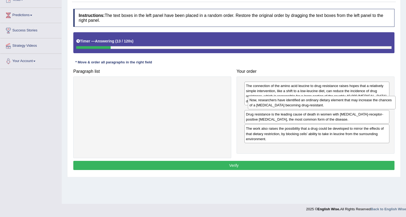
drag, startPoint x: 179, startPoint y: 88, endPoint x: 347, endPoint y: 103, distance: 168.6
click at [348, 102] on div "Now, researchers have identified an ordinary dietary element that may increase …" at bounding box center [322, 102] width 148 height 13
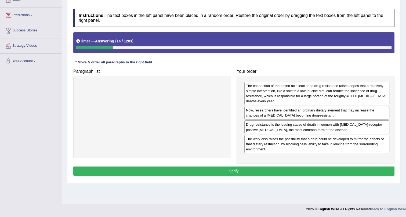
click at [325, 167] on button "Verify" at bounding box center [233, 170] width 321 height 9
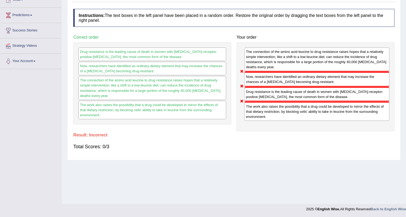
drag, startPoint x: 272, startPoint y: 116, endPoint x: 272, endPoint y: 106, distance: 9.4
click at [268, 116] on div "The work also raises the possibility that a drug could be developed to mirror t…" at bounding box center [316, 111] width 145 height 19
drag, startPoint x: 280, startPoint y: 98, endPoint x: 288, endPoint y: 63, distance: 36.2
click at [276, 89] on div "Drug resistance is the leading cause of death in women with [MEDICAL_DATA]-rece…" at bounding box center [316, 94] width 145 height 14
drag, startPoint x: 274, startPoint y: 102, endPoint x: 289, endPoint y: 57, distance: 48.1
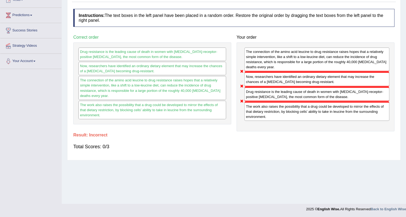
click at [277, 68] on div "The connection of the amino acid leucine to drug resistance raises hopes that a…" at bounding box center [315, 86] width 158 height 89
click at [367, 60] on div "The connection of the amino acid leucine to drug resistance raises hopes that a…" at bounding box center [315, 86] width 158 height 89
